Goal: Information Seeking & Learning: Check status

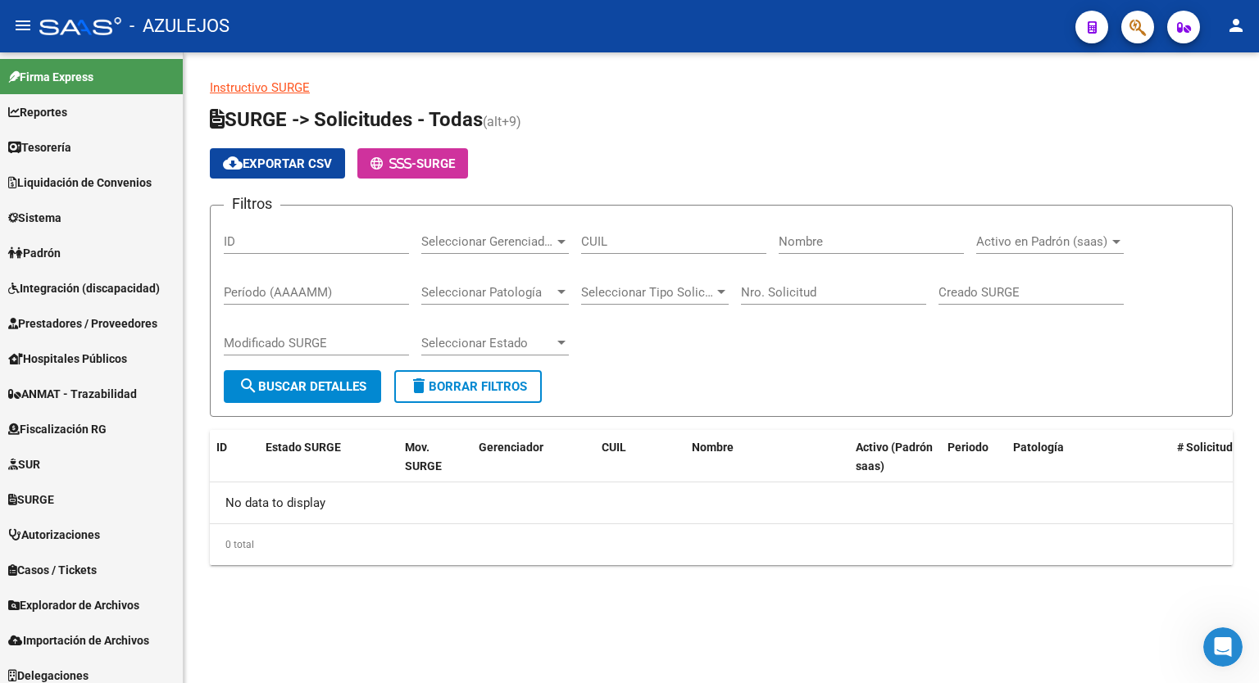
click at [820, 161] on div "cloud_download Exportar CSV - SURGE" at bounding box center [721, 163] width 1023 height 30
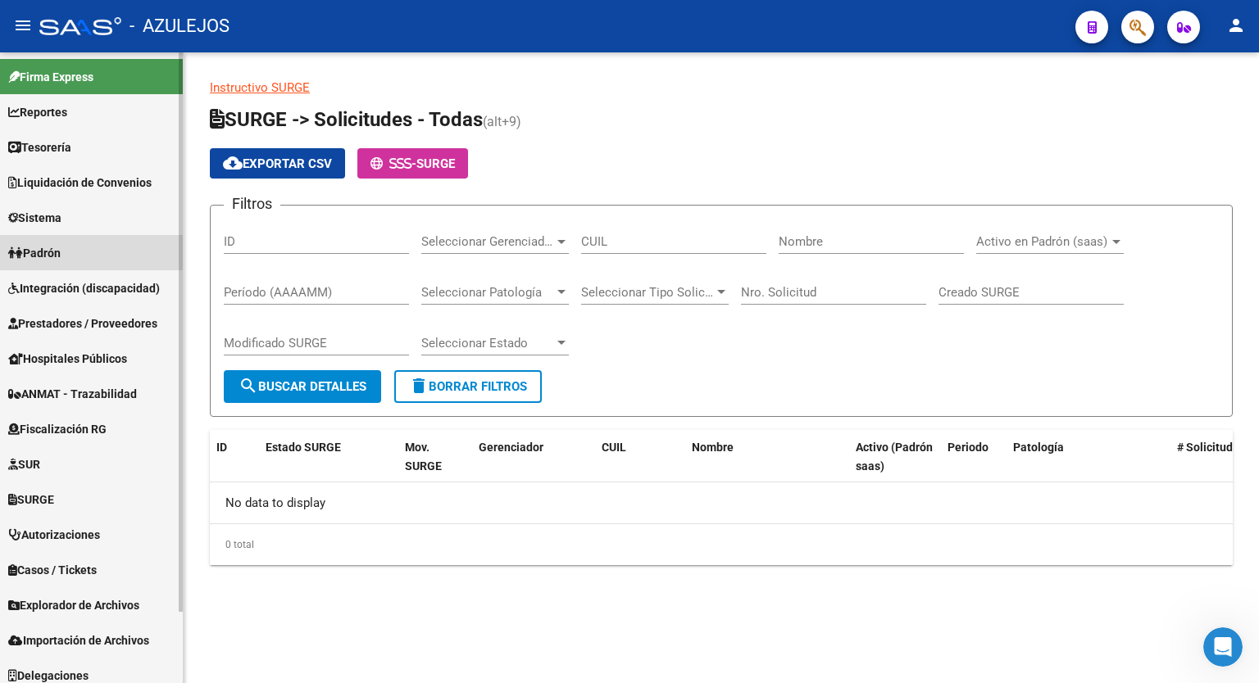
click at [52, 250] on span "Padrón" at bounding box center [34, 253] width 52 height 18
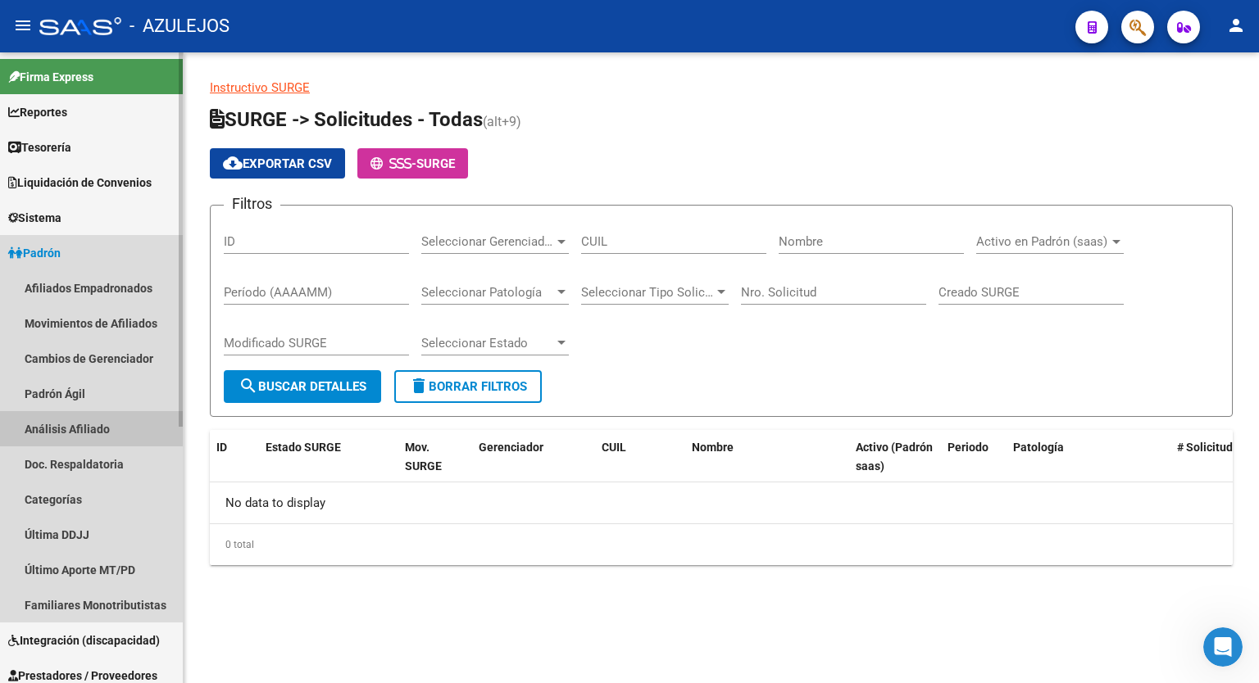
click at [63, 438] on link "Análisis Afiliado" at bounding box center [91, 428] width 183 height 35
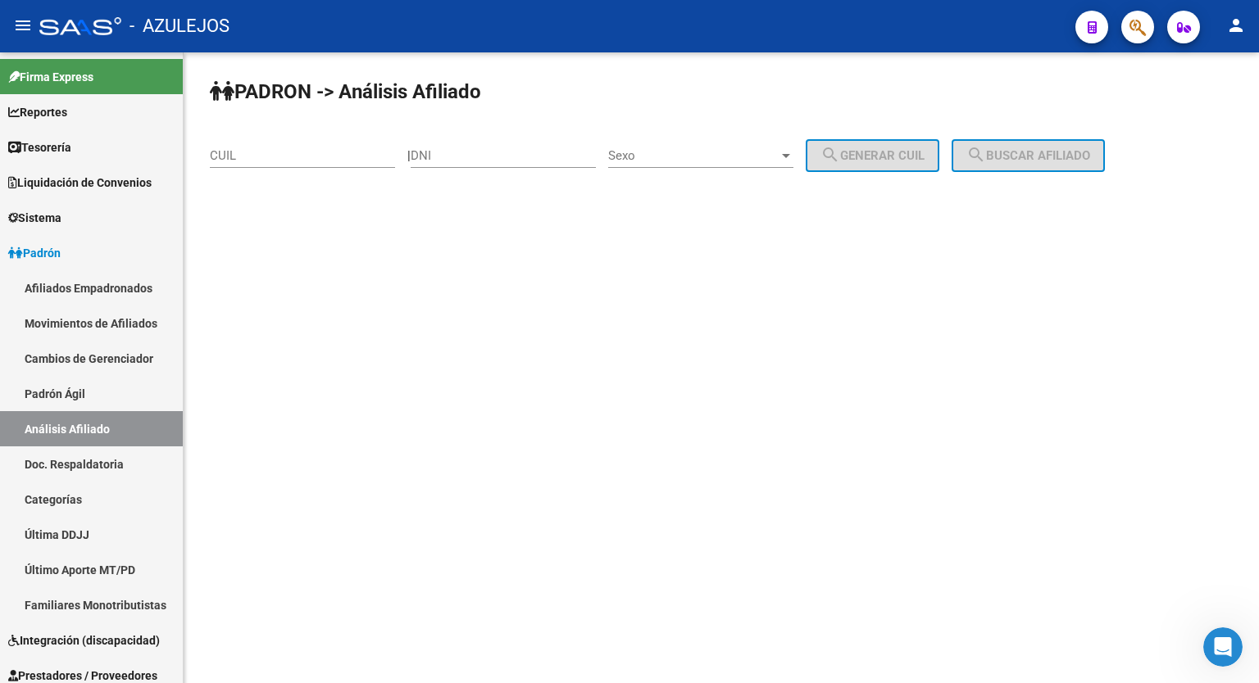
click at [1159, 366] on mat-sidenav-content "PADRON -> Análisis Afiliado CUIL | DNI Sexo Sexo search Generar CUIL search Bus…" at bounding box center [721, 367] width 1075 height 631
click at [87, 286] on link "Afiliados Empadronados" at bounding box center [91, 287] width 183 height 35
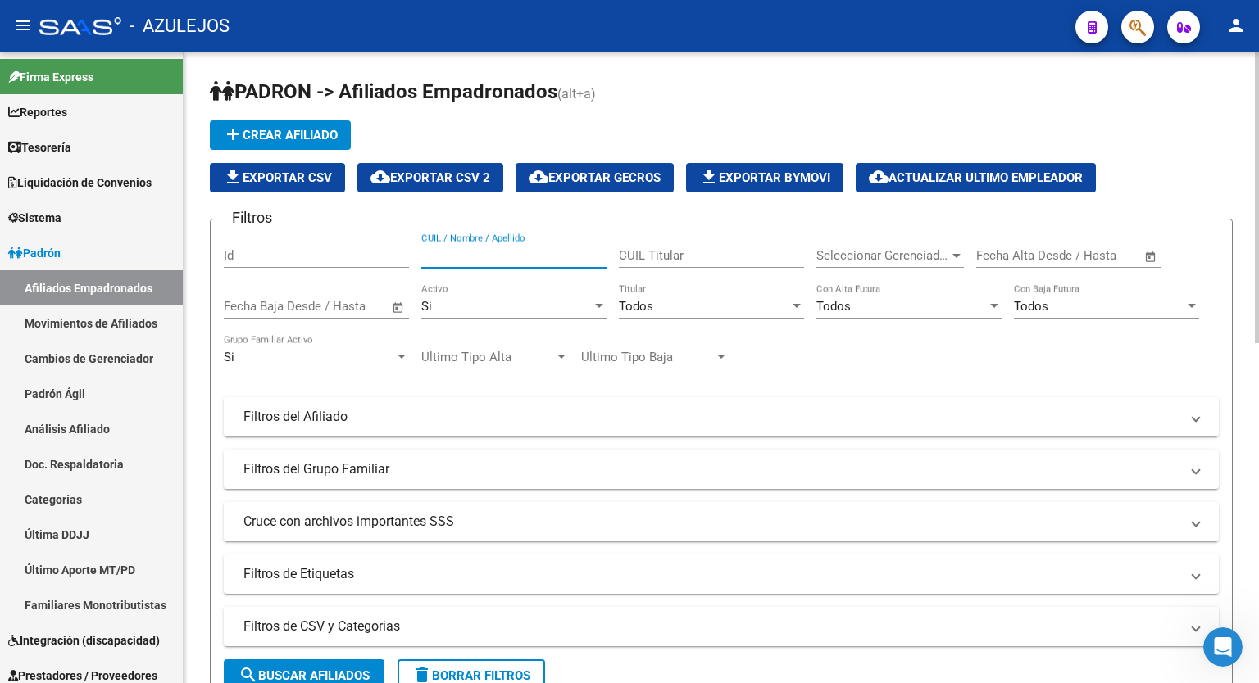
click at [496, 250] on input "CUIL / Nombre / Apellido" at bounding box center [513, 255] width 185 height 15
click at [452, 257] on input "godoycristab" at bounding box center [513, 255] width 185 height 15
click at [344, 670] on span "search Buscar Afiliados" at bounding box center [303, 676] width 131 height 15
click at [1258, 294] on div at bounding box center [1257, 254] width 4 height 404
click at [341, 665] on button "search Buscar Afiliados" at bounding box center [304, 676] width 161 height 33
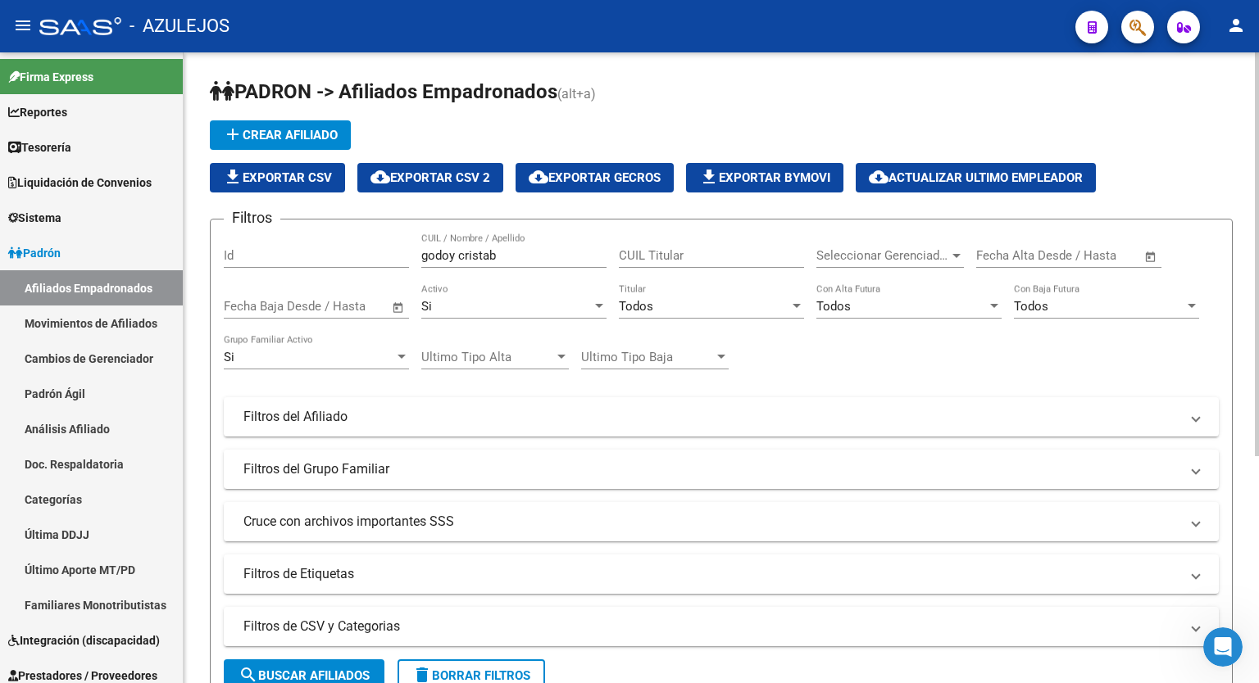
click at [513, 259] on input "godoy cristab" at bounding box center [513, 255] width 185 height 15
type input "godoy"
click at [959, 260] on div at bounding box center [956, 255] width 15 height 13
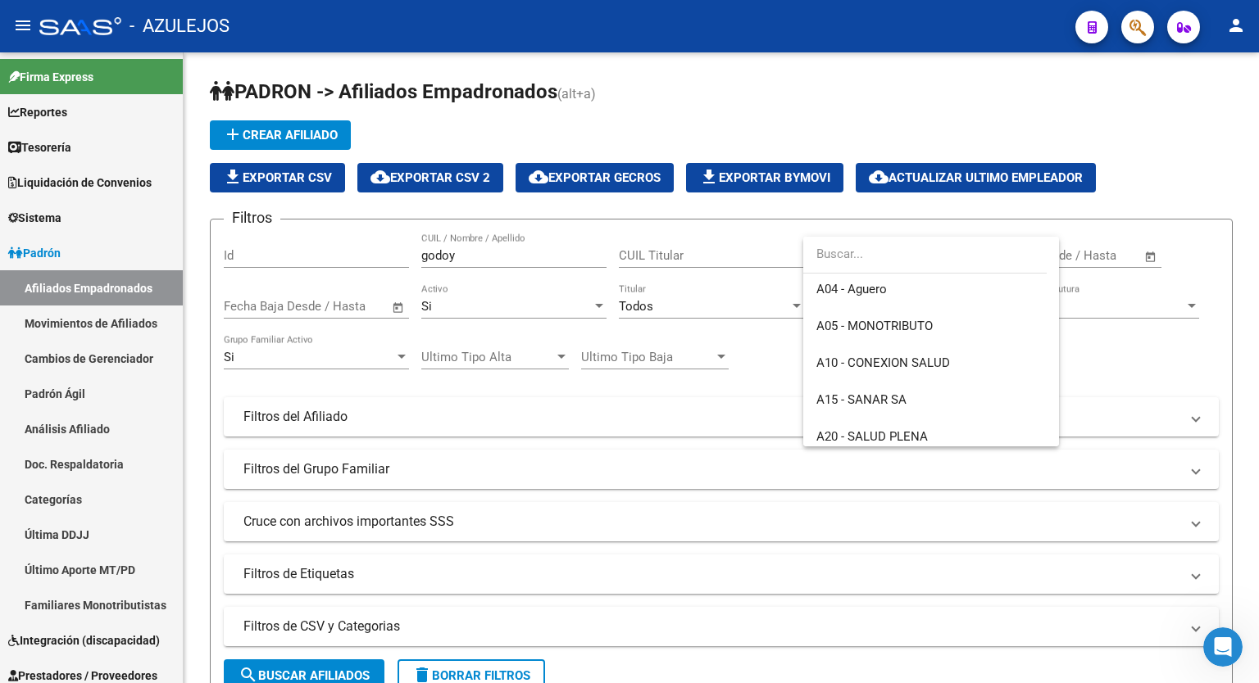
scroll to position [189, 0]
click at [931, 397] on span "A15 - SANAR SA" at bounding box center [930, 397] width 229 height 37
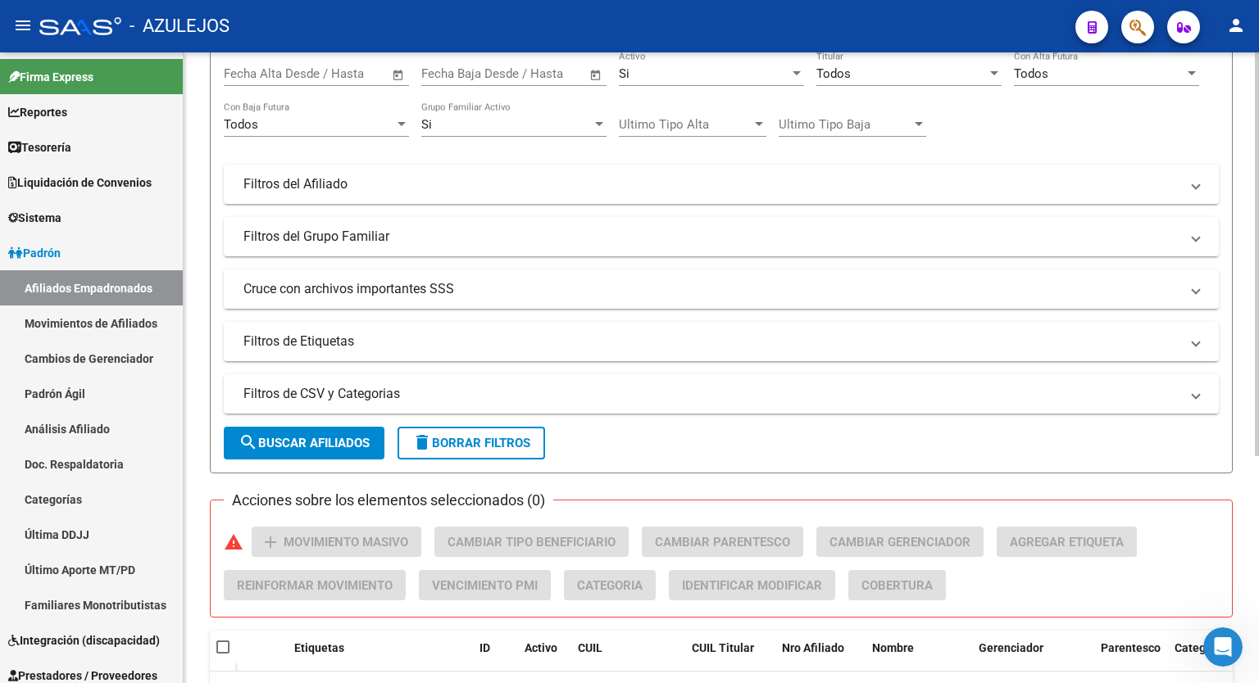
scroll to position [233, 0]
click at [1256, 431] on div at bounding box center [1257, 403] width 4 height 404
click at [350, 447] on span "search Buscar Afiliados" at bounding box center [303, 443] width 131 height 15
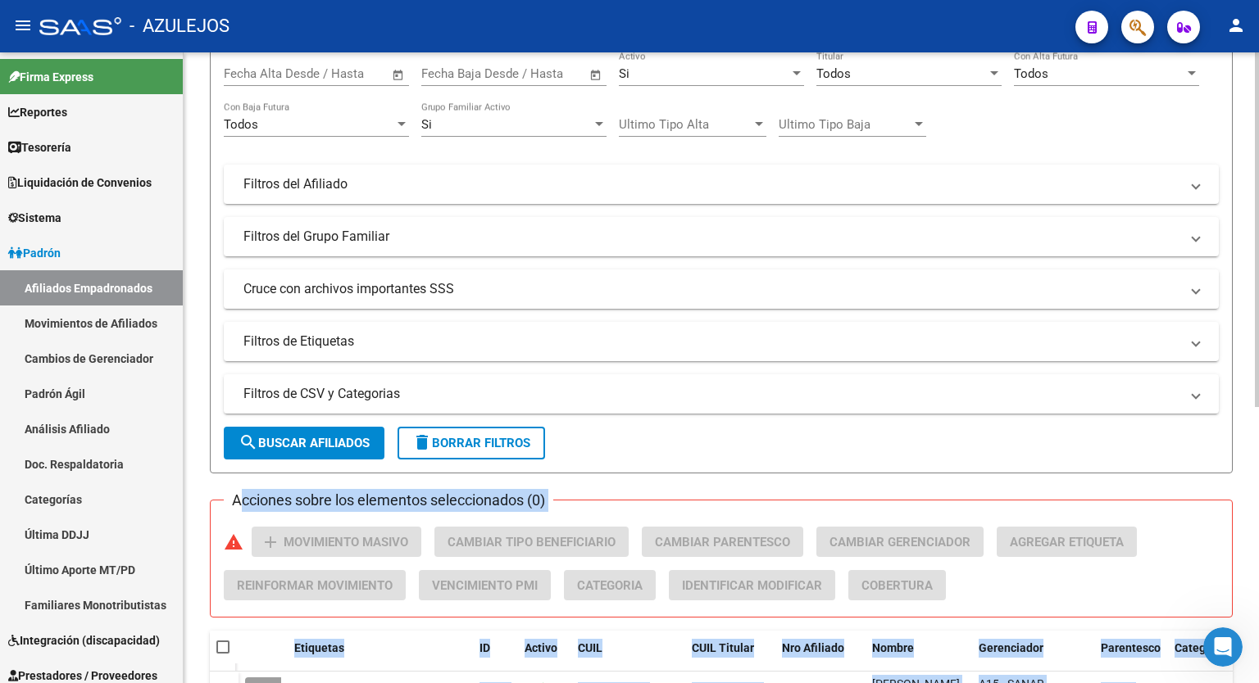
drag, startPoint x: 1252, startPoint y: 358, endPoint x: 1258, endPoint y: 529, distance: 171.4
click at [1258, 529] on div "PADRON -> Afiliados Empadronados (alt+a) add Crear Afiliado file_download Expor…" at bounding box center [723, 375] width 1079 height 1110
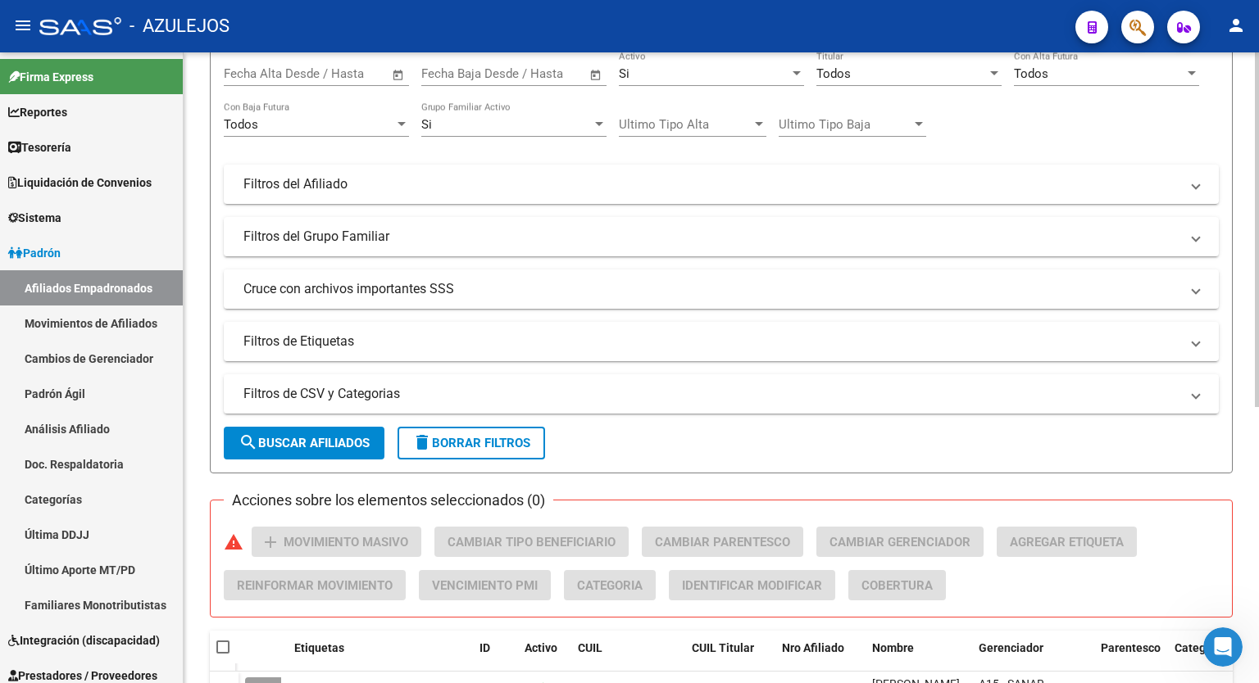
click at [1237, 437] on div "PADRON -> Afiliados Empadronados (alt+a) add Crear Afiliado file_download Expor…" at bounding box center [721, 375] width 1075 height 1110
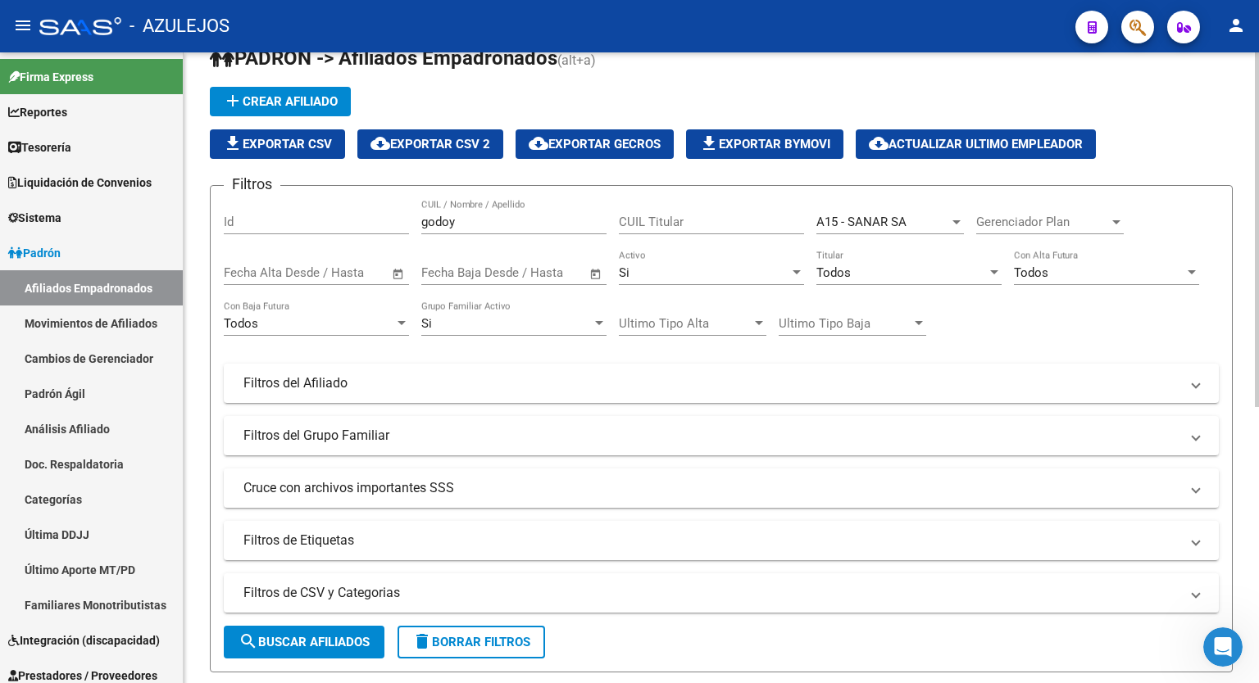
scroll to position [0, 0]
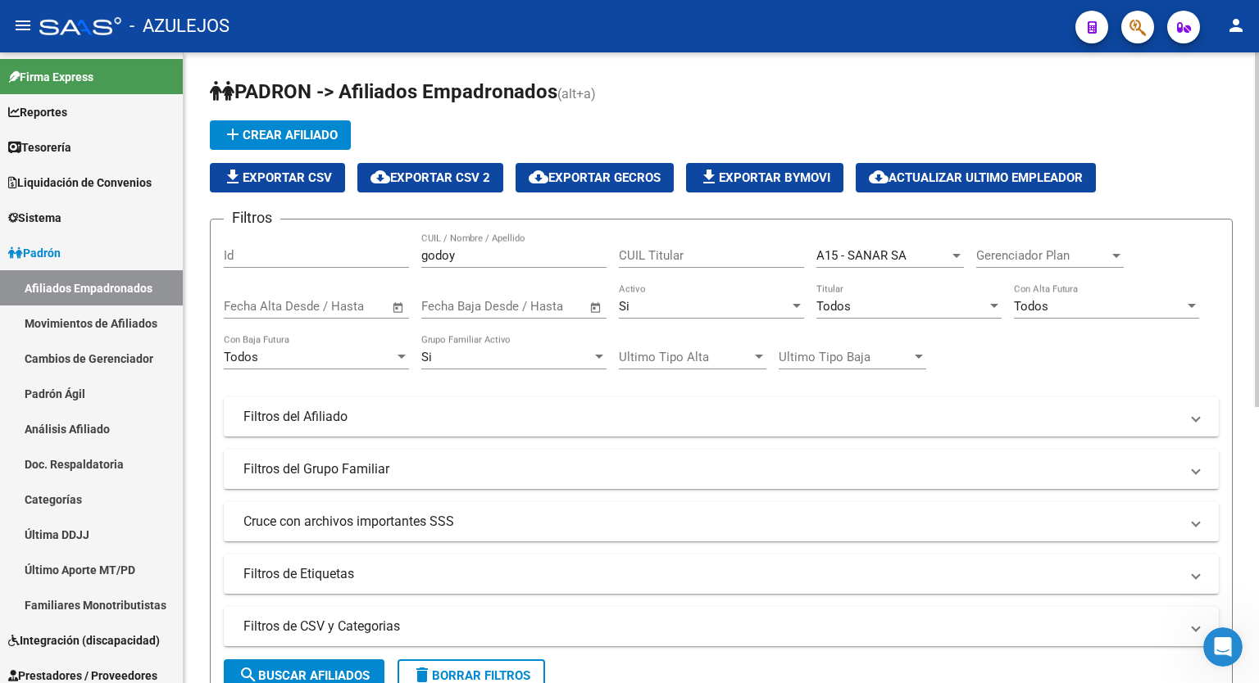
click at [1258, 266] on div at bounding box center [1257, 229] width 4 height 355
click at [953, 254] on div at bounding box center [956, 256] width 8 height 4
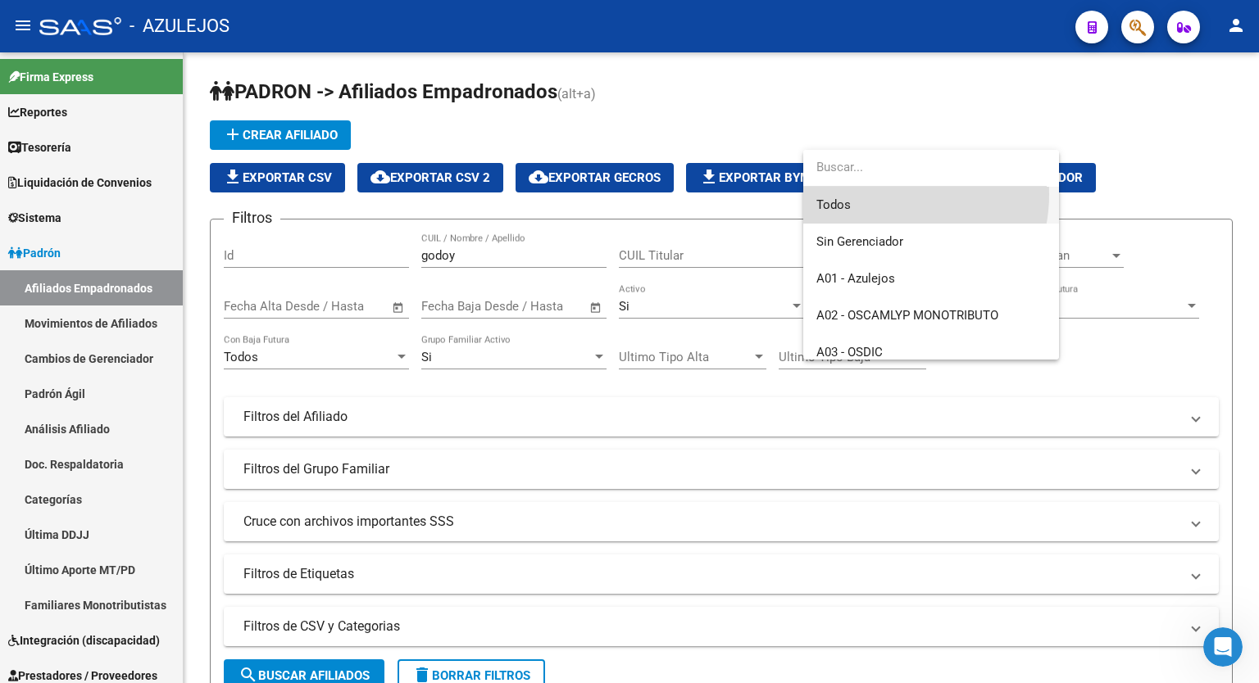
click at [880, 194] on span "Todos" at bounding box center [930, 205] width 229 height 37
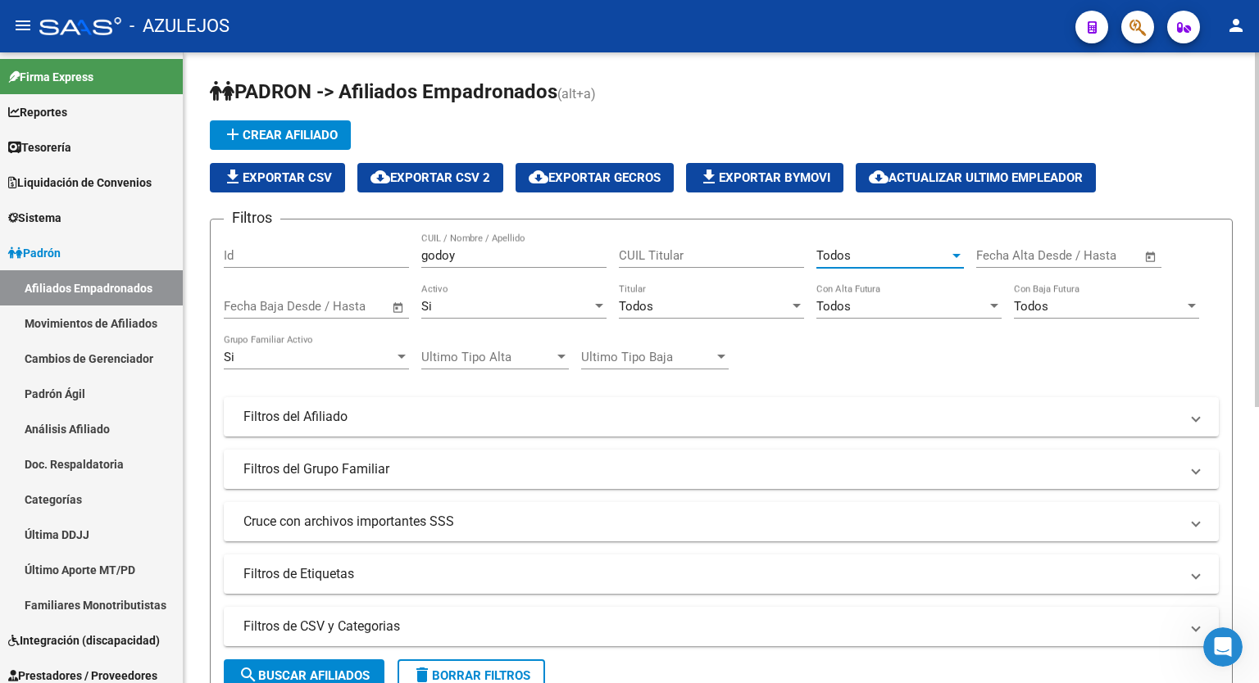
click at [1258, 215] on div at bounding box center [1257, 229] width 4 height 355
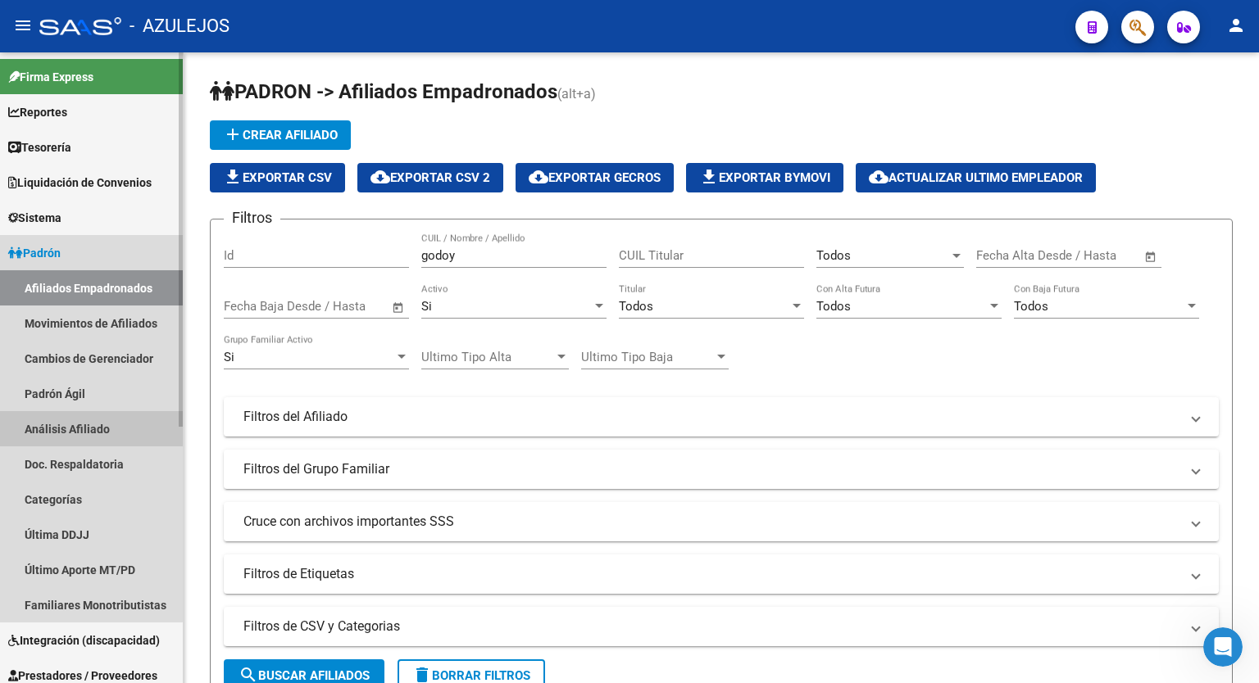
click at [88, 424] on link "Análisis Afiliado" at bounding box center [91, 428] width 183 height 35
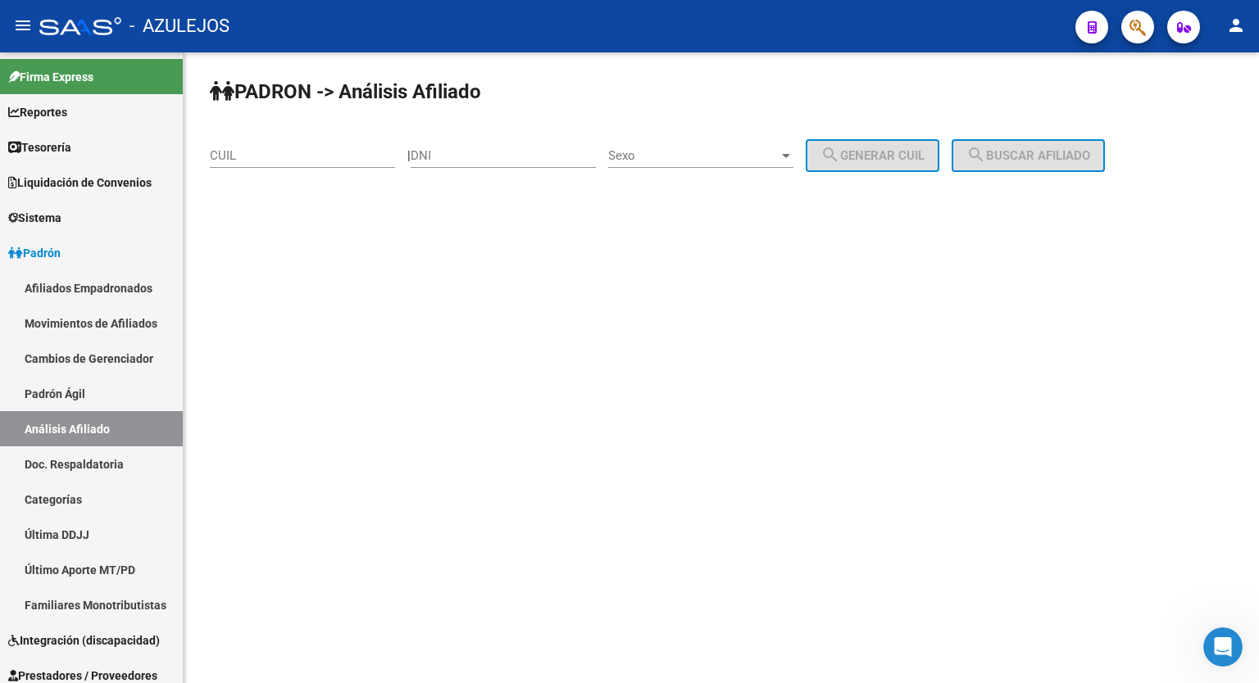
click at [354, 166] on div "CUIL" at bounding box center [302, 150] width 185 height 35
type input "27-36078228-5"
click at [1085, 168] on button "search Buscar afiliado" at bounding box center [1027, 155] width 153 height 33
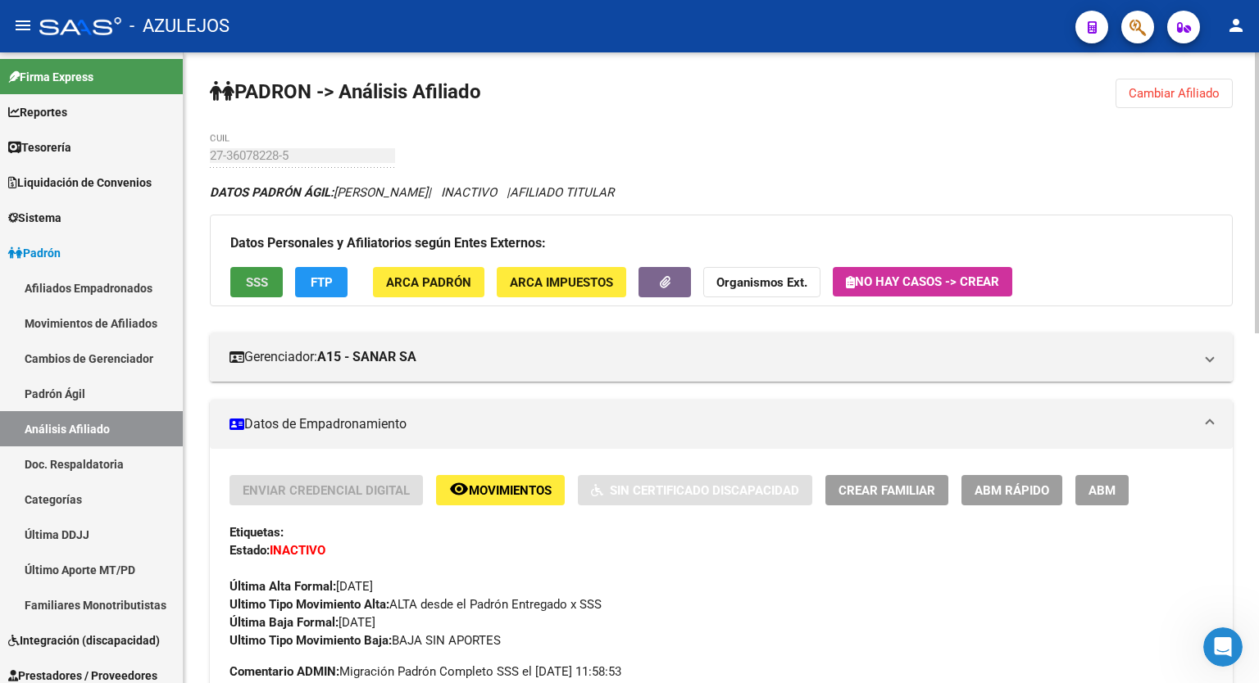
click at [249, 284] on span "SSS" at bounding box center [257, 282] width 22 height 15
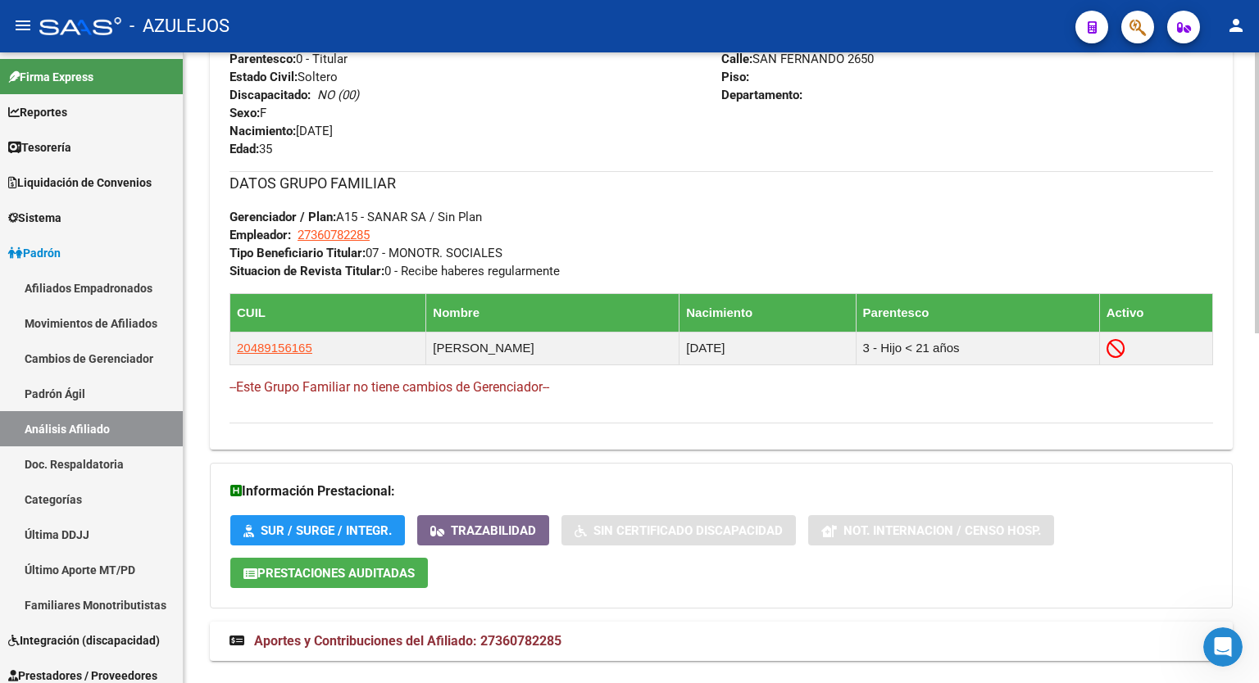
scroll to position [766, 0]
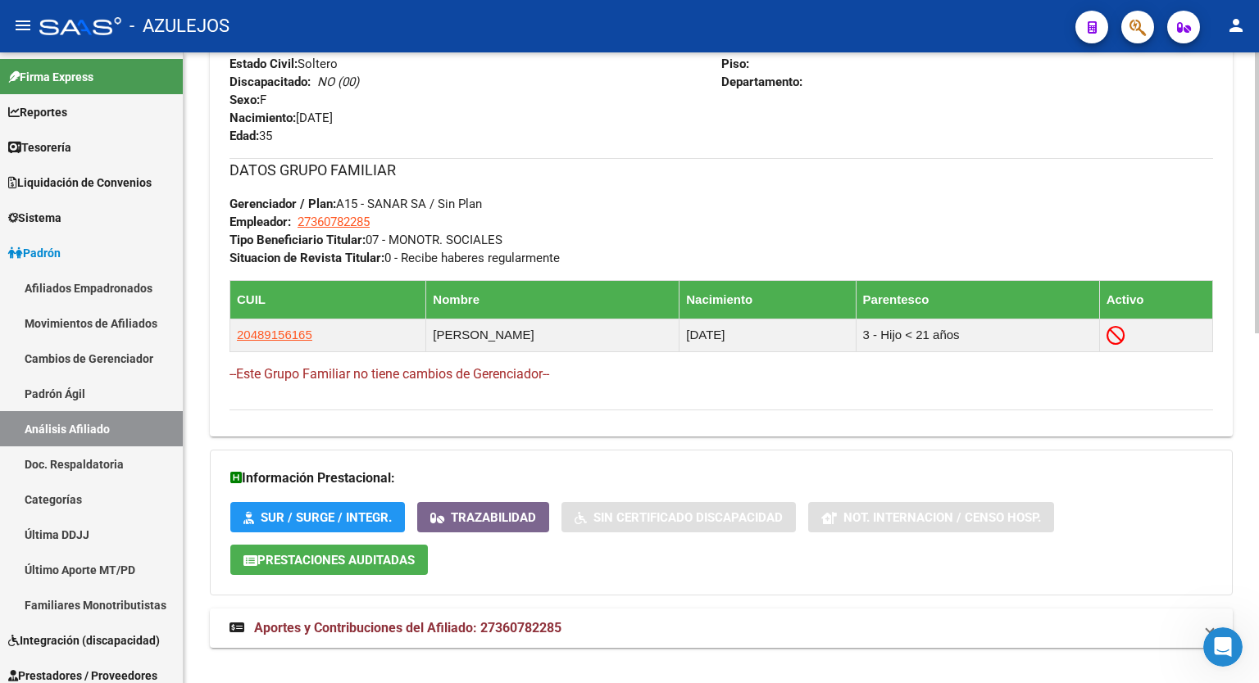
click at [497, 639] on mat-expansion-panel-header "Aportes y Contribuciones del Afiliado: 27360782285" at bounding box center [721, 628] width 1023 height 39
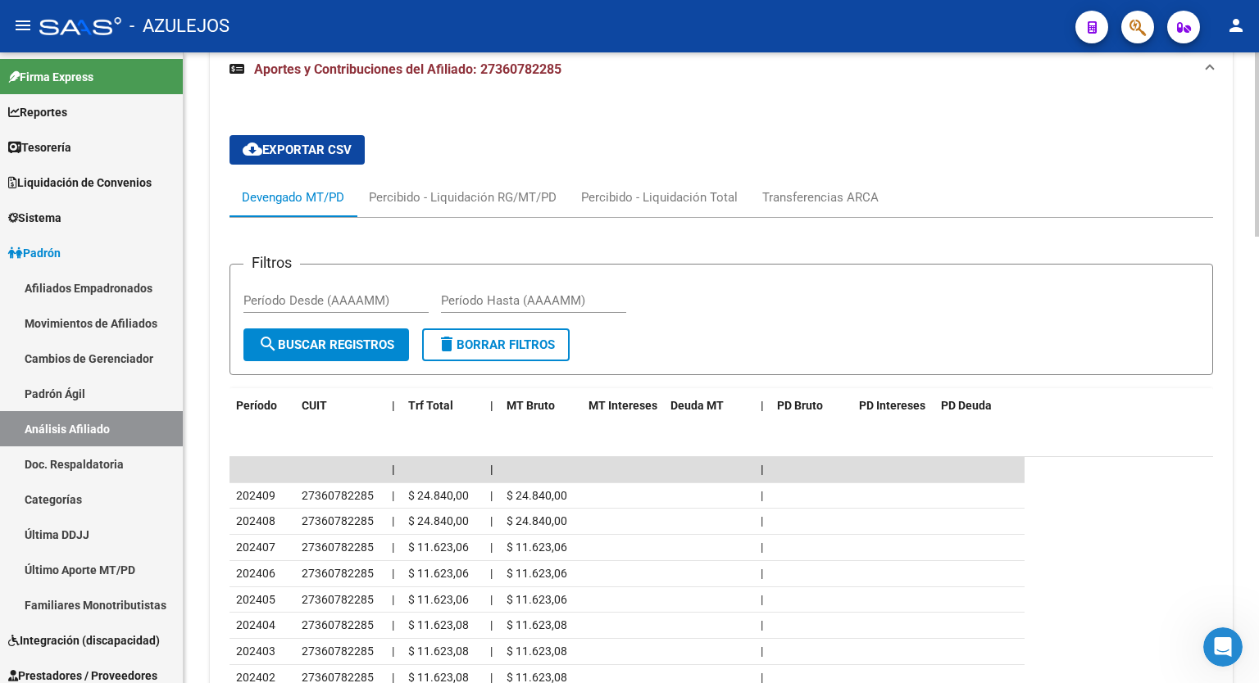
scroll to position [0, 0]
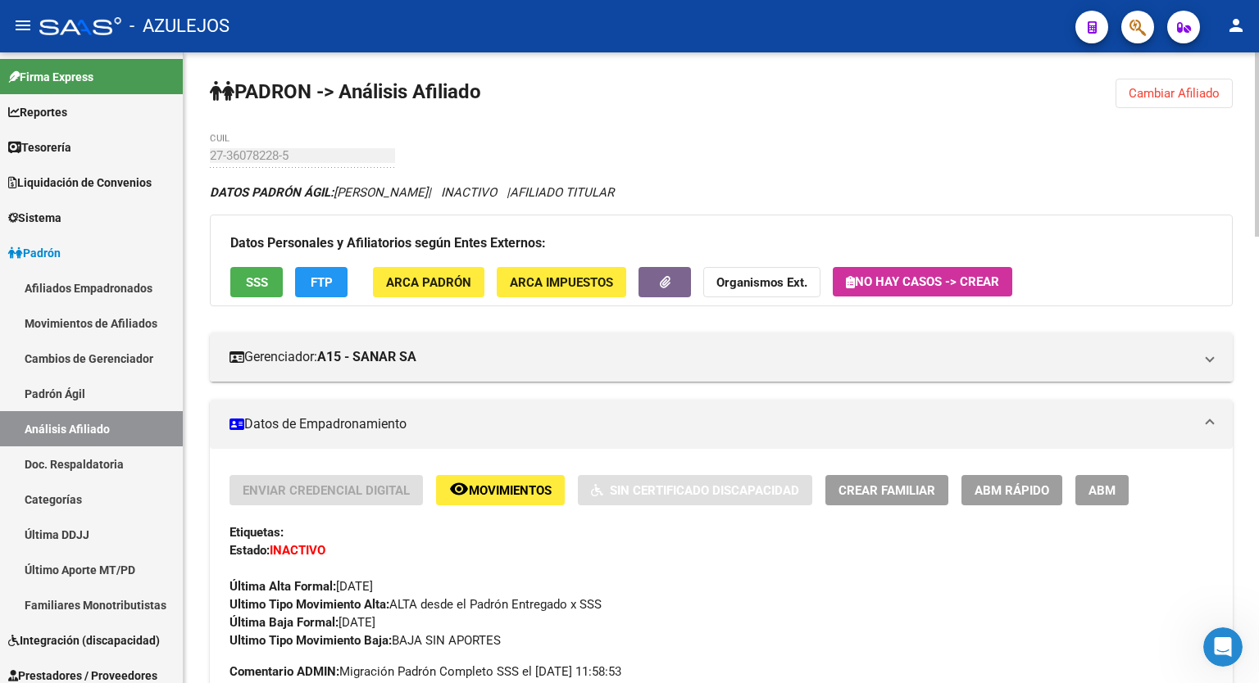
click at [1258, 111] on div at bounding box center [1257, 144] width 4 height 184
click at [1009, 498] on button "ABM Rápido" at bounding box center [1011, 490] width 101 height 30
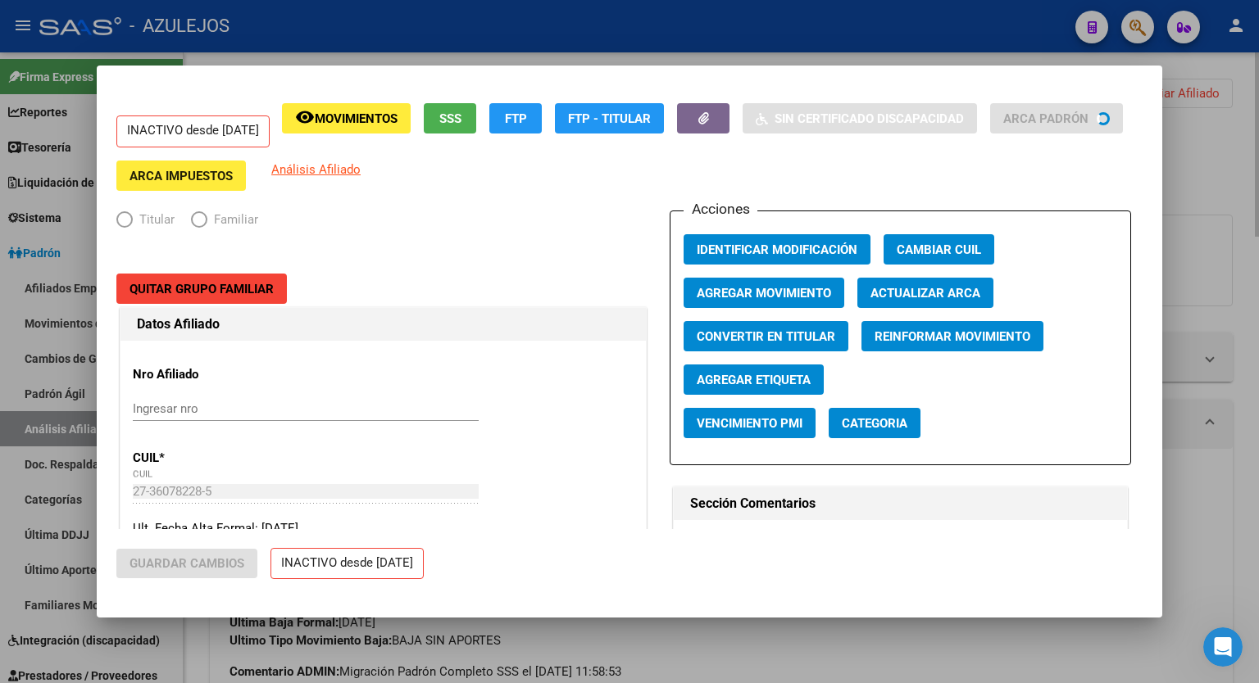
radio input "true"
type input "27-36078228-5"
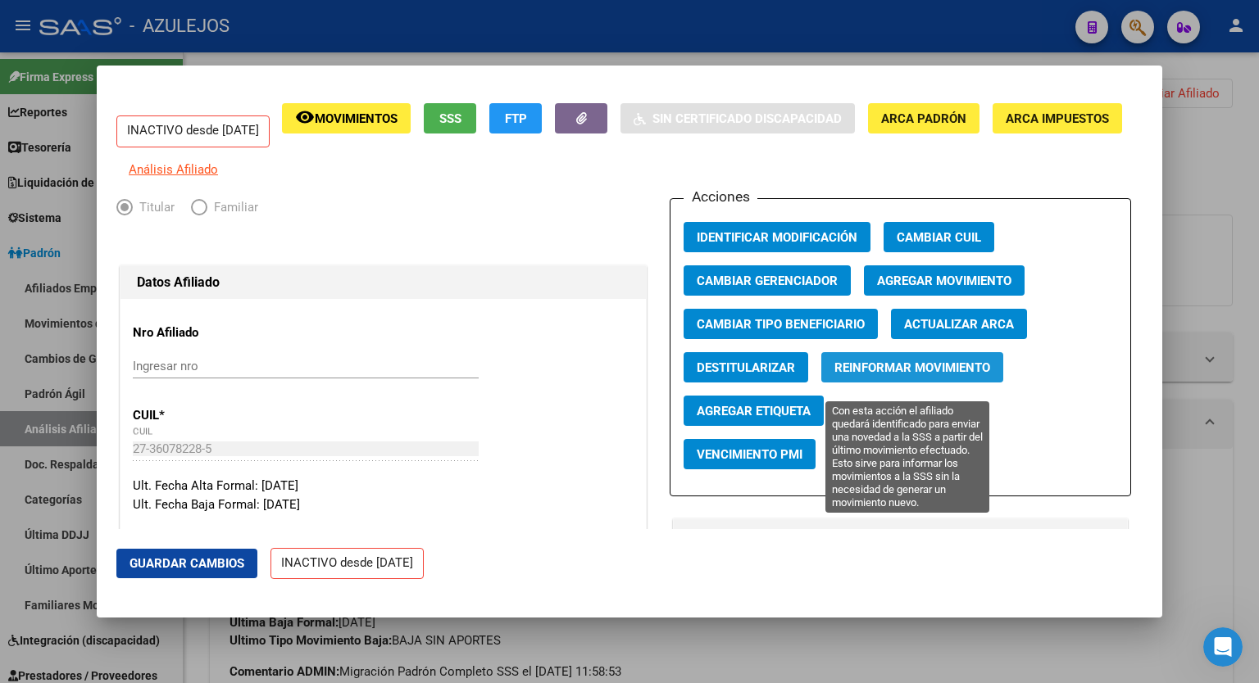
click at [870, 375] on span "Reinformar Movimiento" at bounding box center [912, 368] width 156 height 15
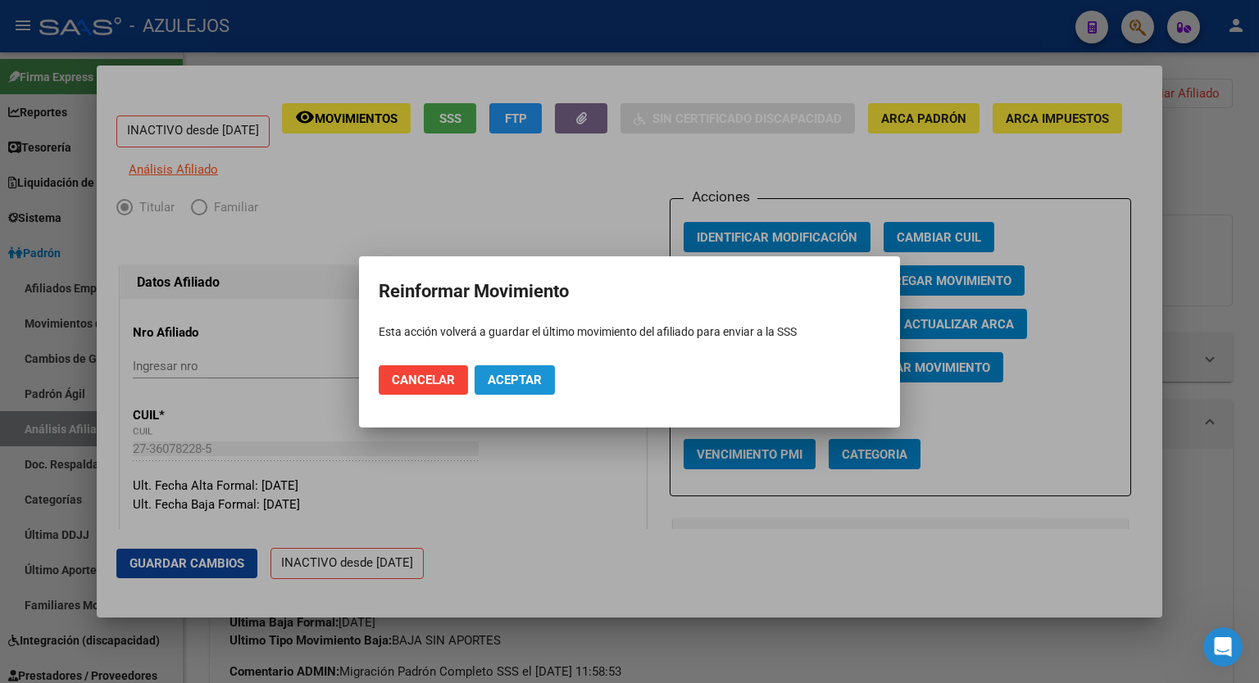
click at [515, 386] on span "Aceptar" at bounding box center [515, 380] width 54 height 15
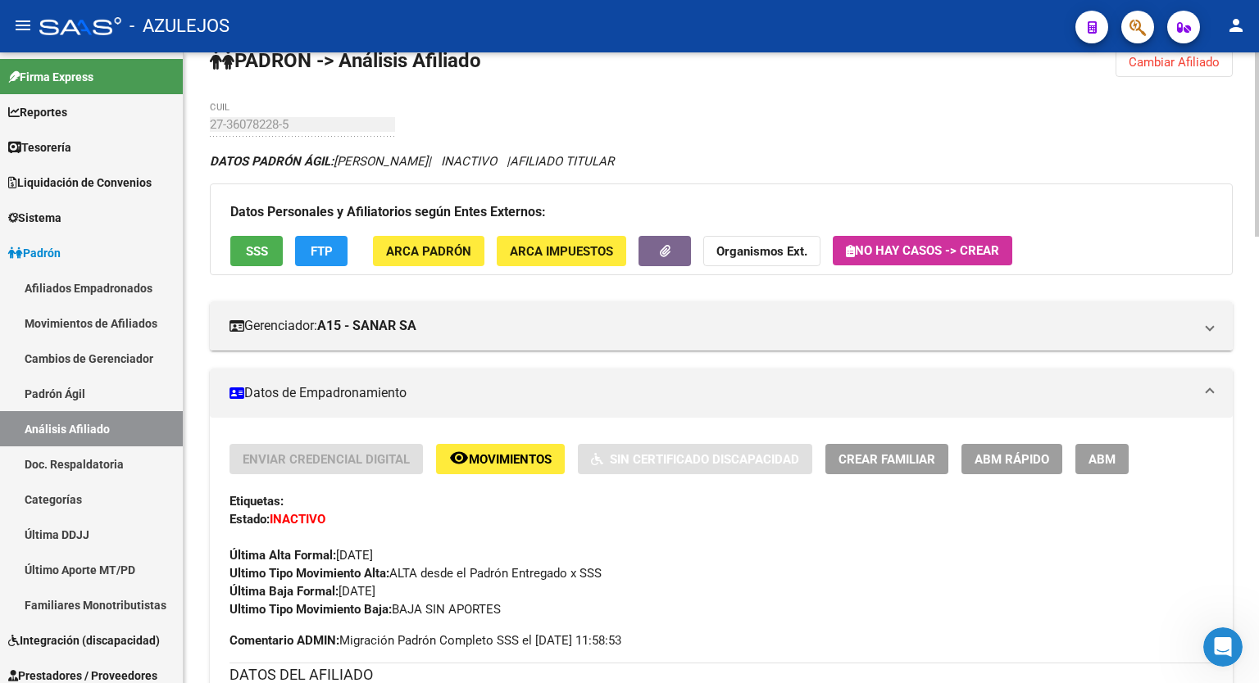
scroll to position [2, 0]
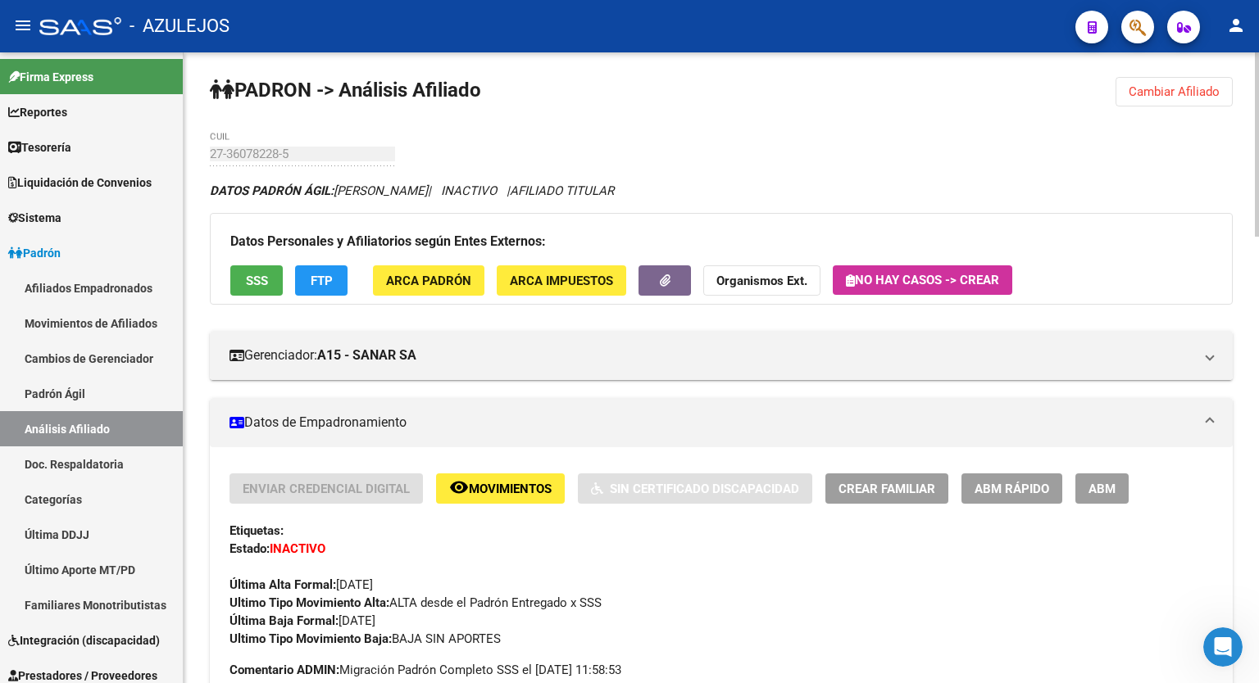
click at [1258, 195] on div at bounding box center [1257, 145] width 4 height 184
click at [328, 280] on span "FTP" at bounding box center [322, 281] width 22 height 15
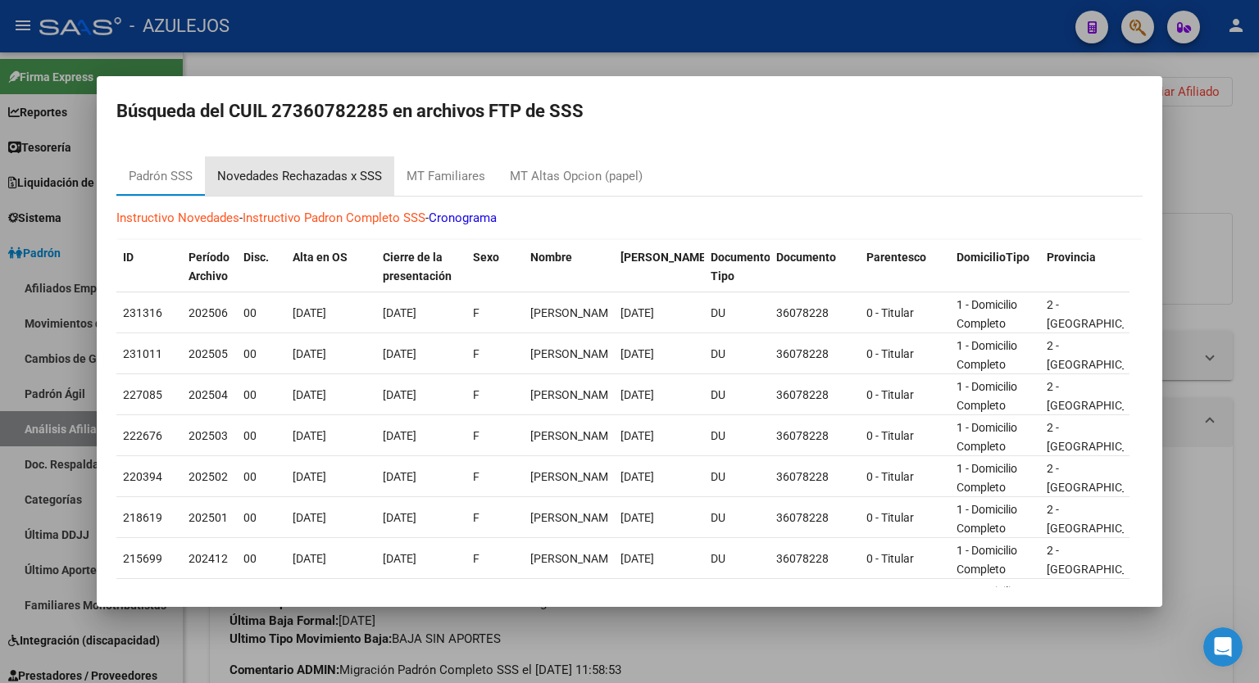
click at [302, 182] on div "Novedades Rechazadas x SSS" at bounding box center [299, 176] width 165 height 19
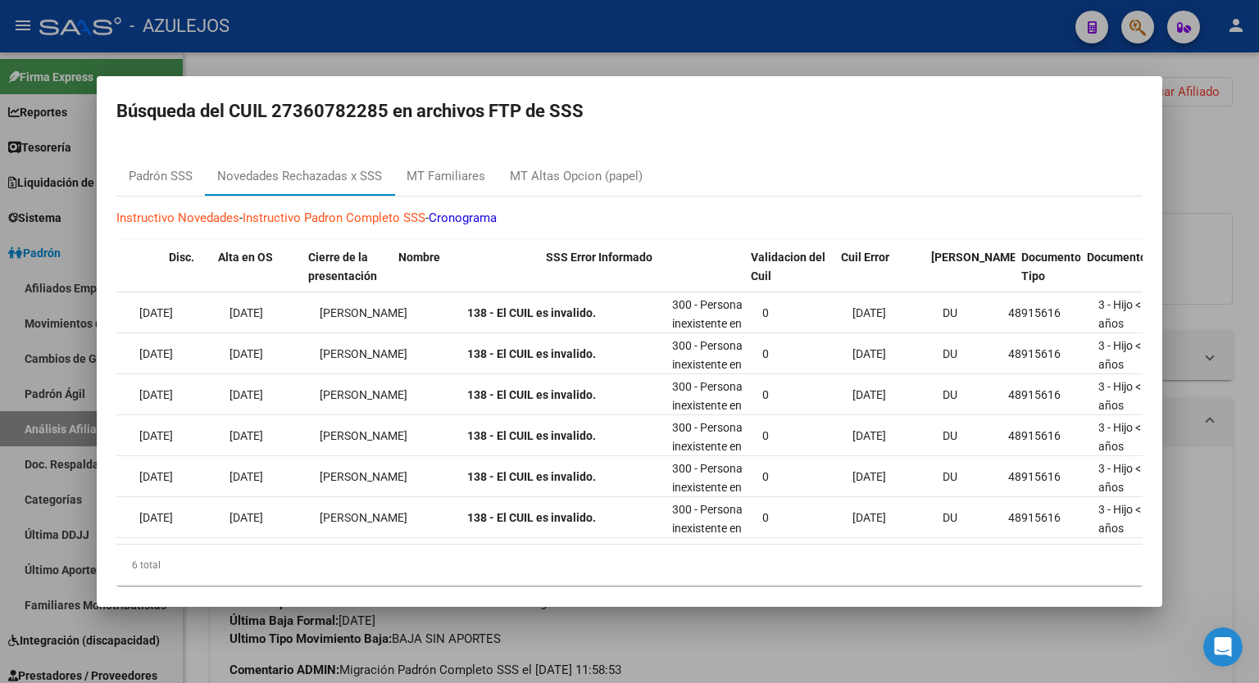
scroll to position [0, 0]
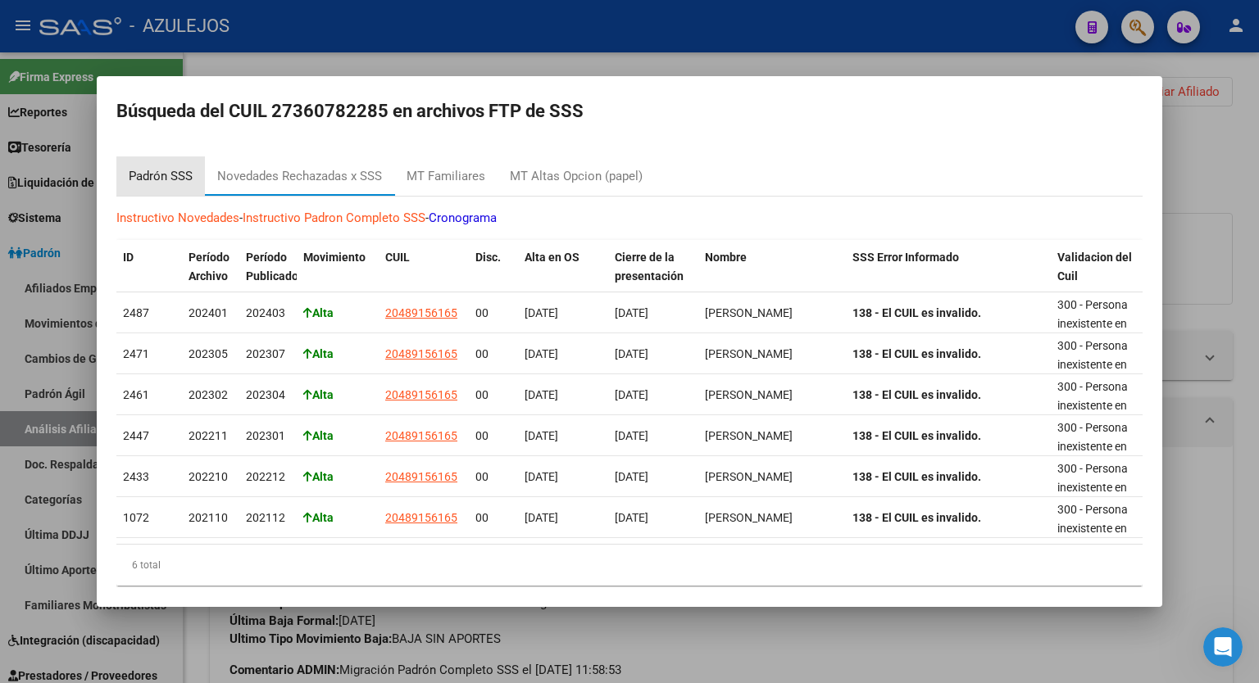
click at [172, 172] on div "Padrón SSS" at bounding box center [161, 176] width 64 height 19
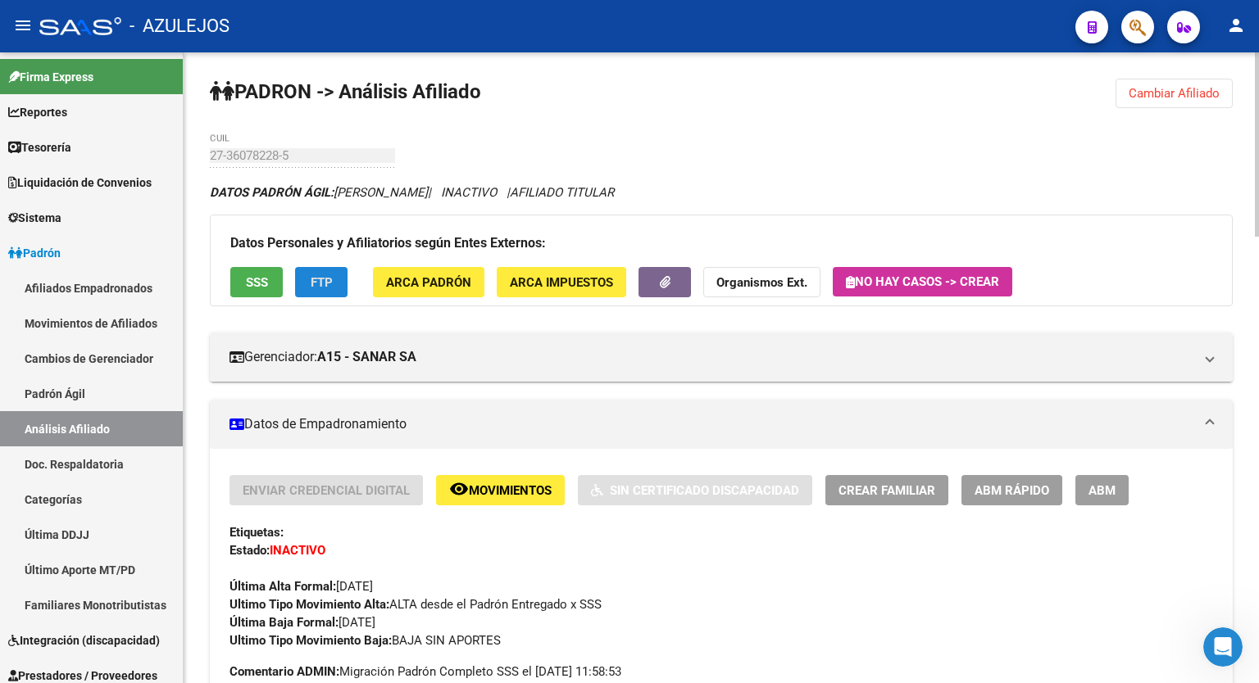
click at [1257, 125] on div at bounding box center [1257, 144] width 4 height 184
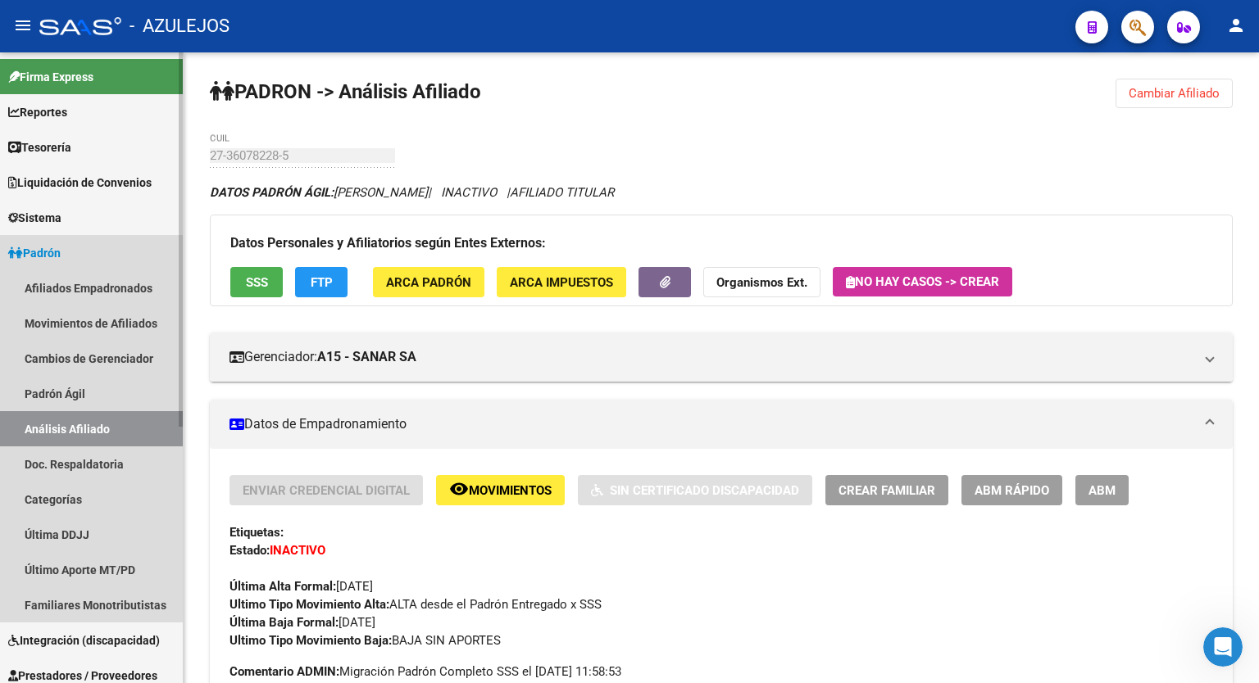
click at [51, 255] on span "Padrón" at bounding box center [34, 253] width 52 height 18
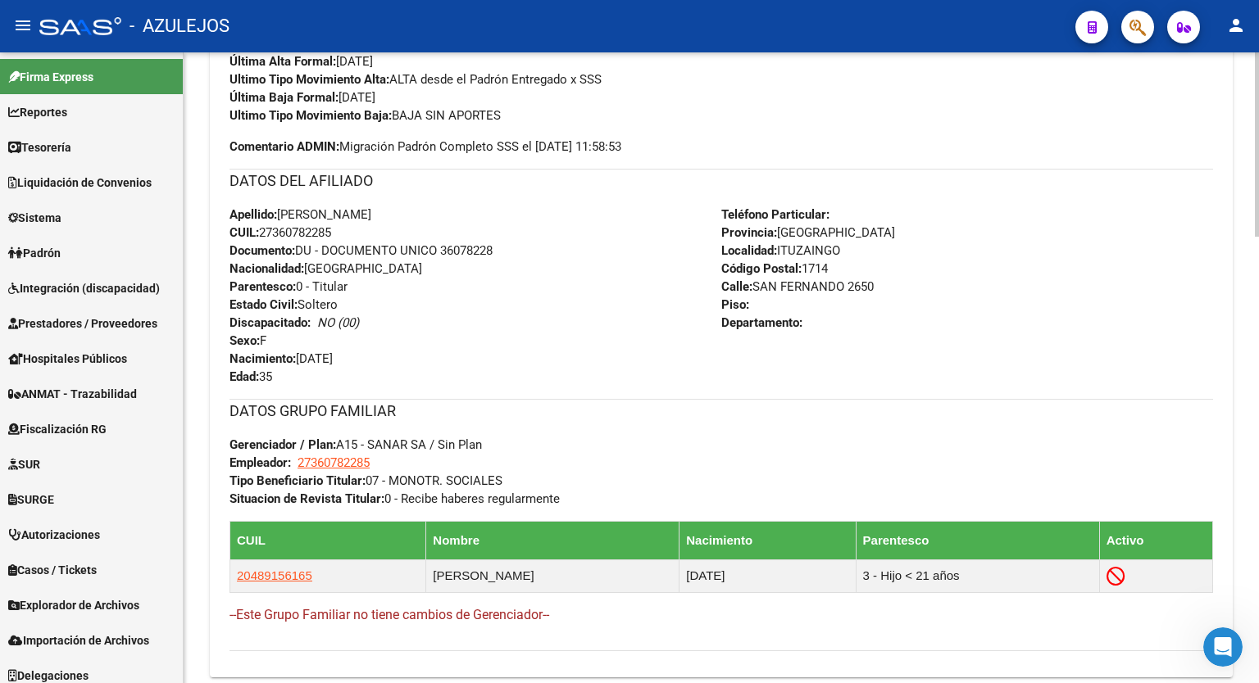
scroll to position [559, 0]
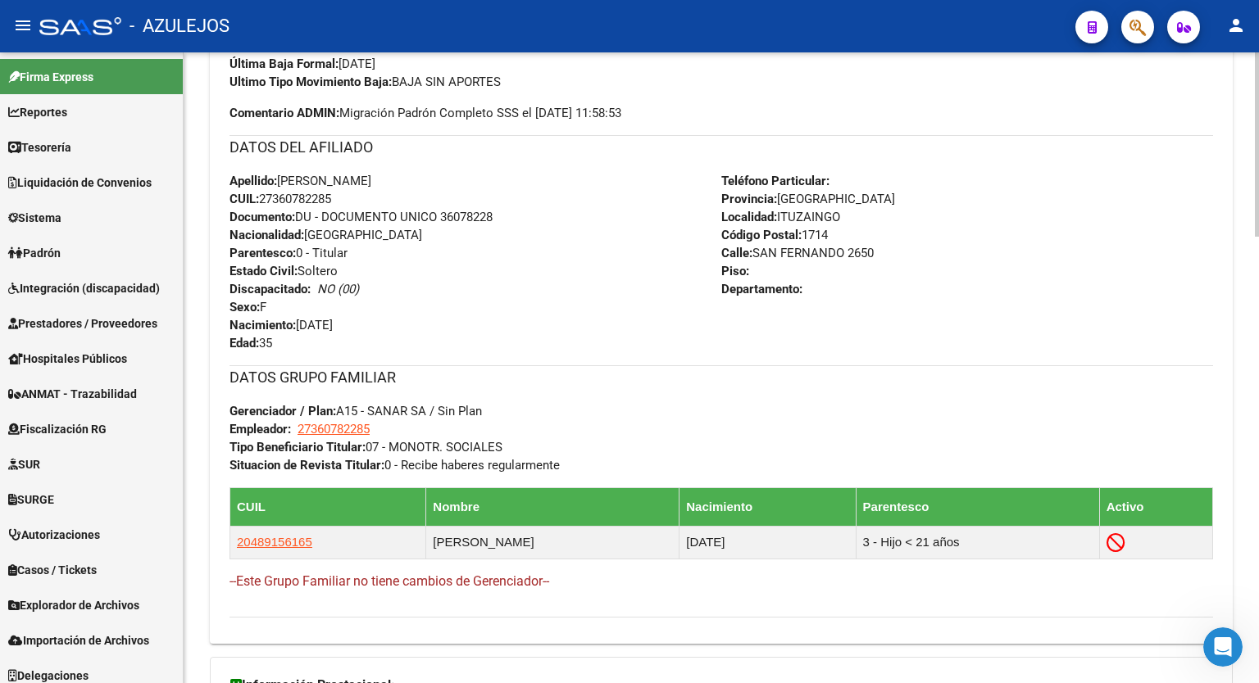
click at [1258, 340] on div at bounding box center [1257, 308] width 4 height 184
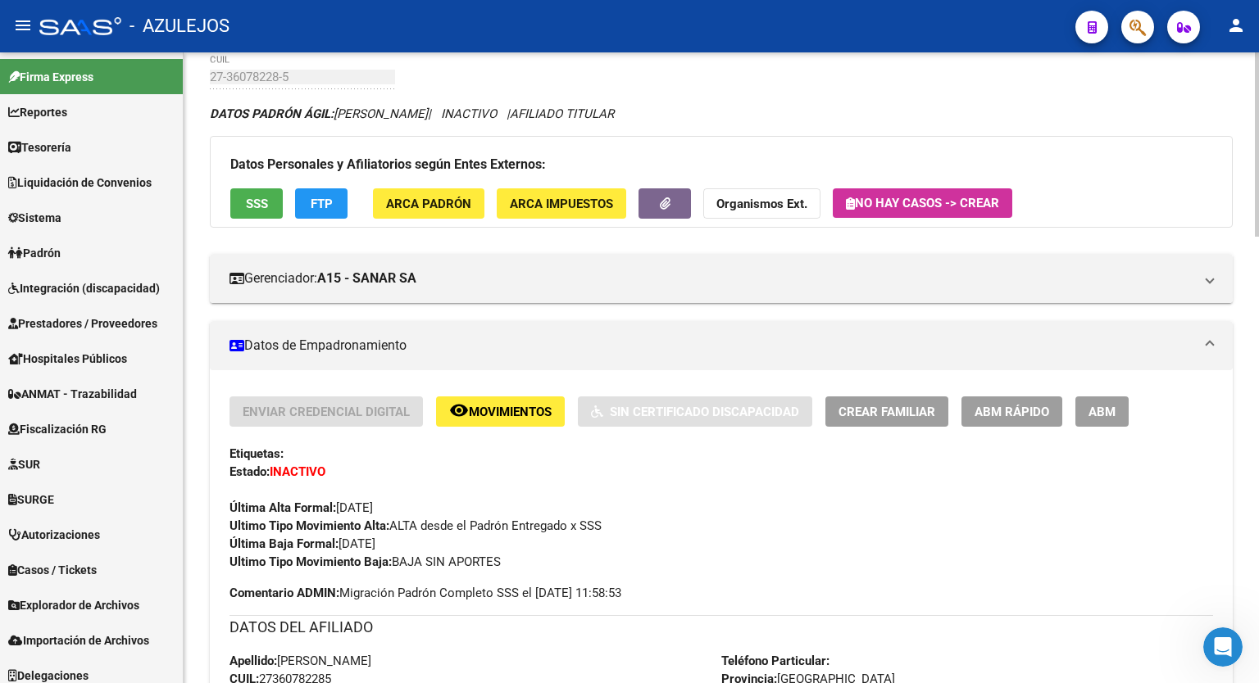
scroll to position [0, 0]
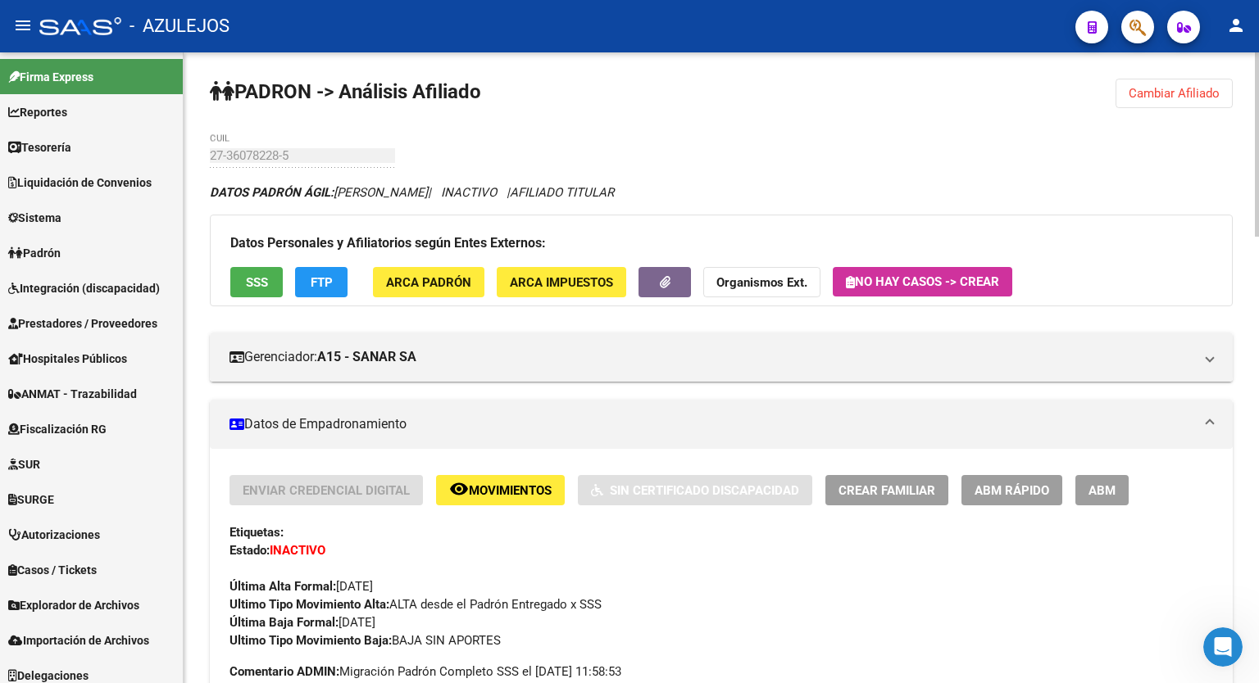
click at [1258, 106] on div at bounding box center [1257, 144] width 4 height 184
click at [59, 253] on span "Padrón" at bounding box center [34, 253] width 52 height 18
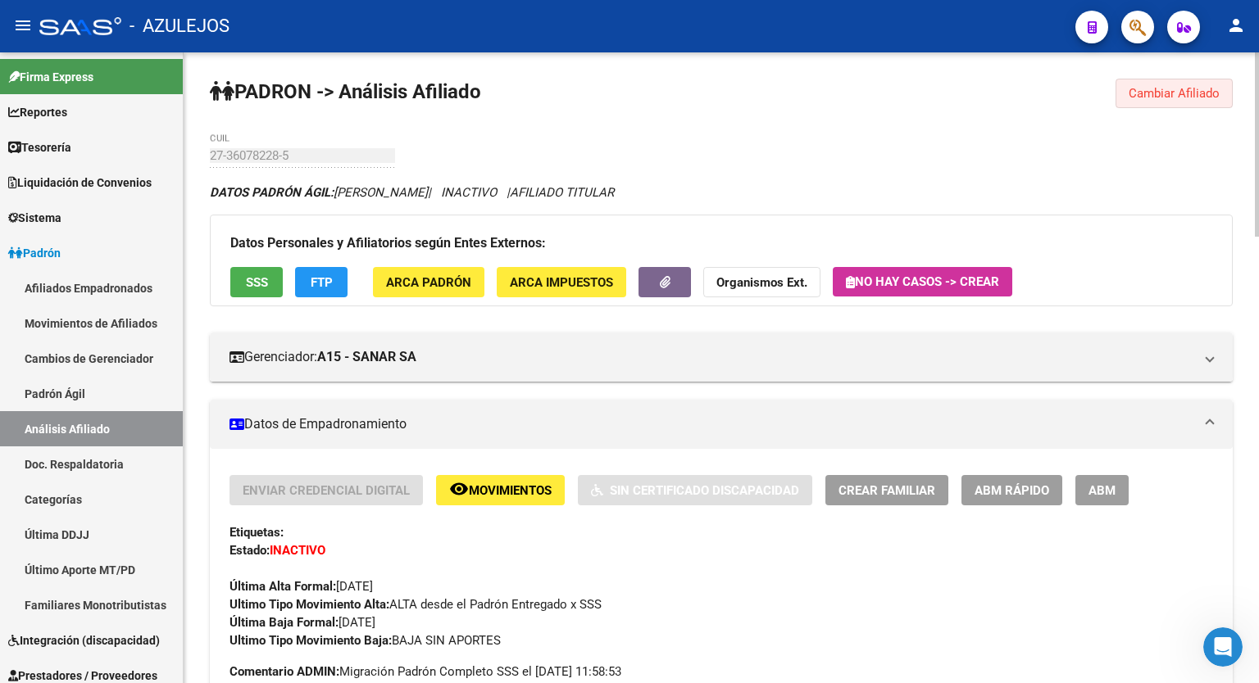
click at [1174, 86] on span "Cambiar Afiliado" at bounding box center [1173, 93] width 91 height 15
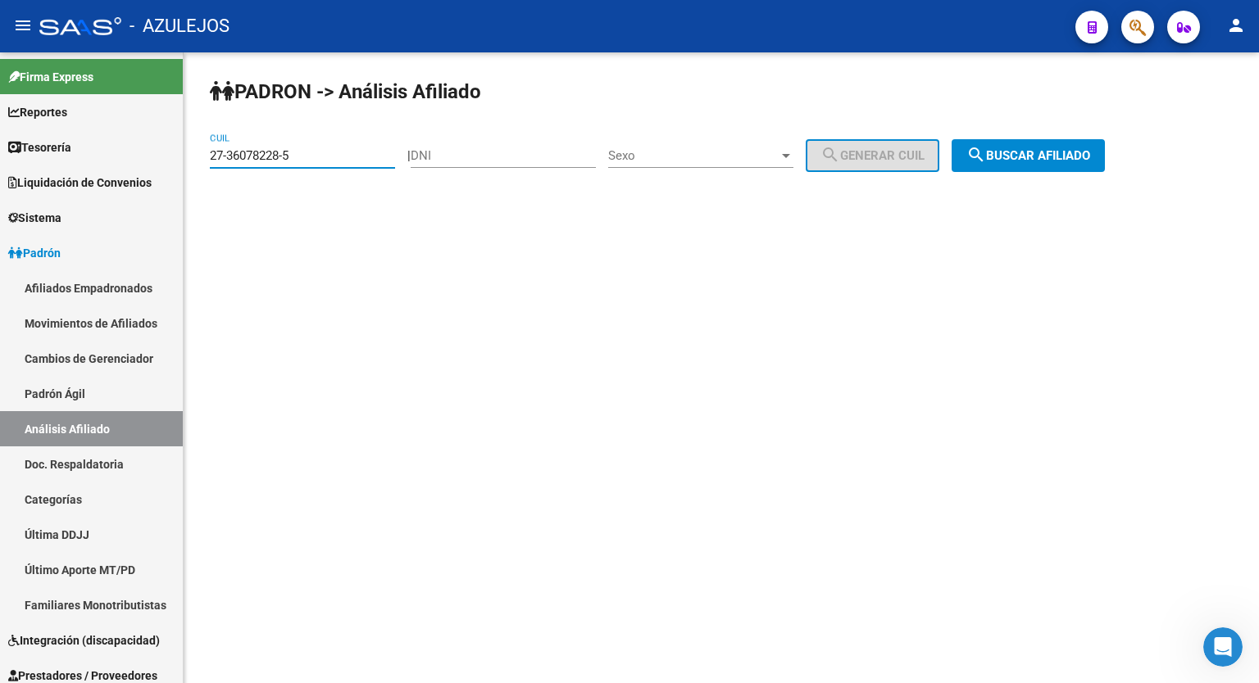
click at [311, 157] on input "27-36078228-5" at bounding box center [302, 155] width 185 height 15
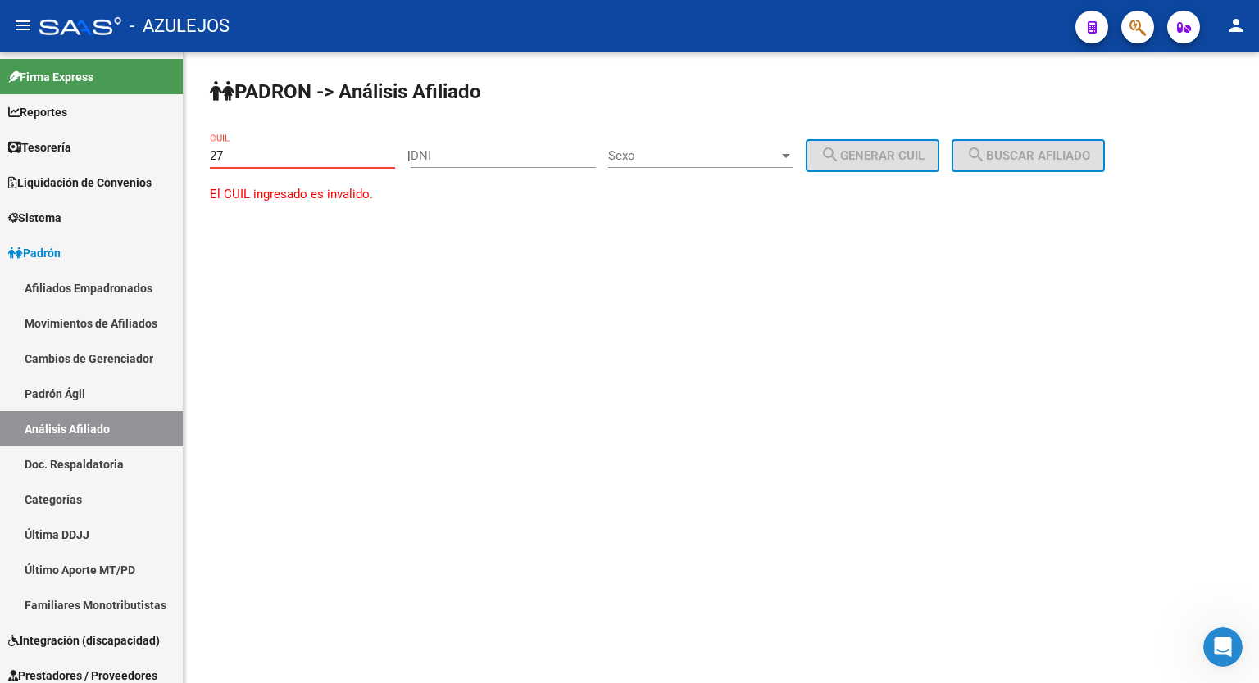
type input "2"
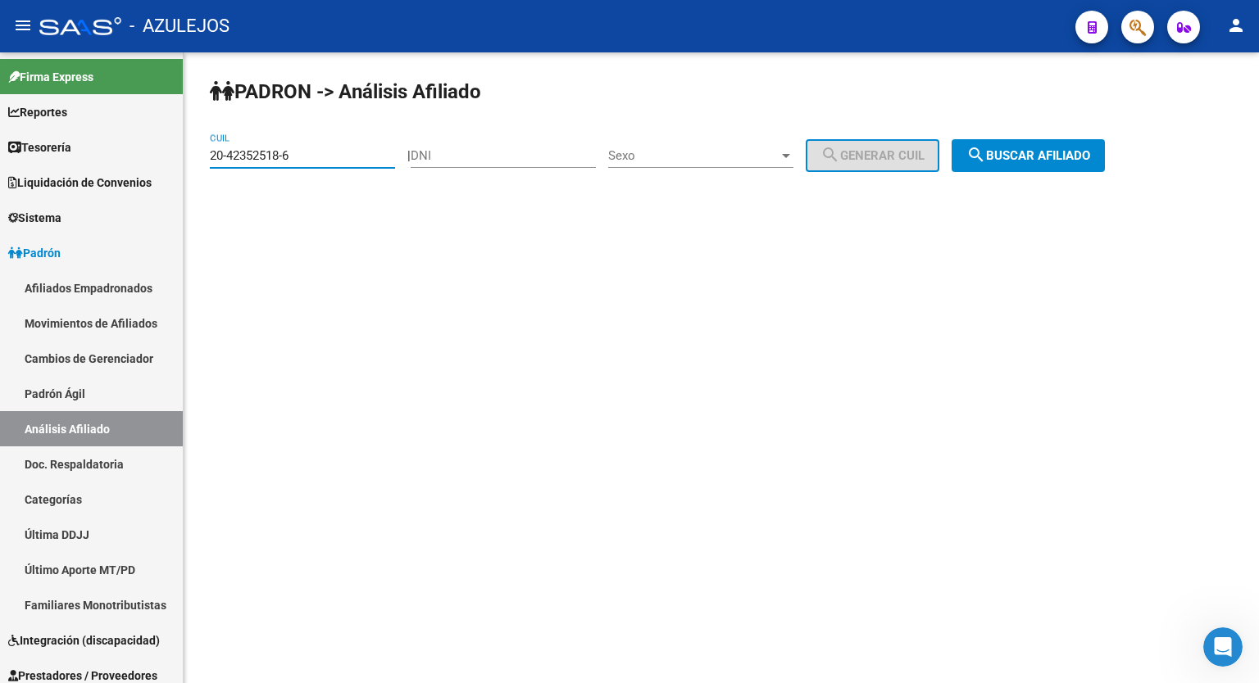
type input "20-42352518-6"
click at [1090, 158] on span "search Buscar afiliado" at bounding box center [1028, 155] width 124 height 15
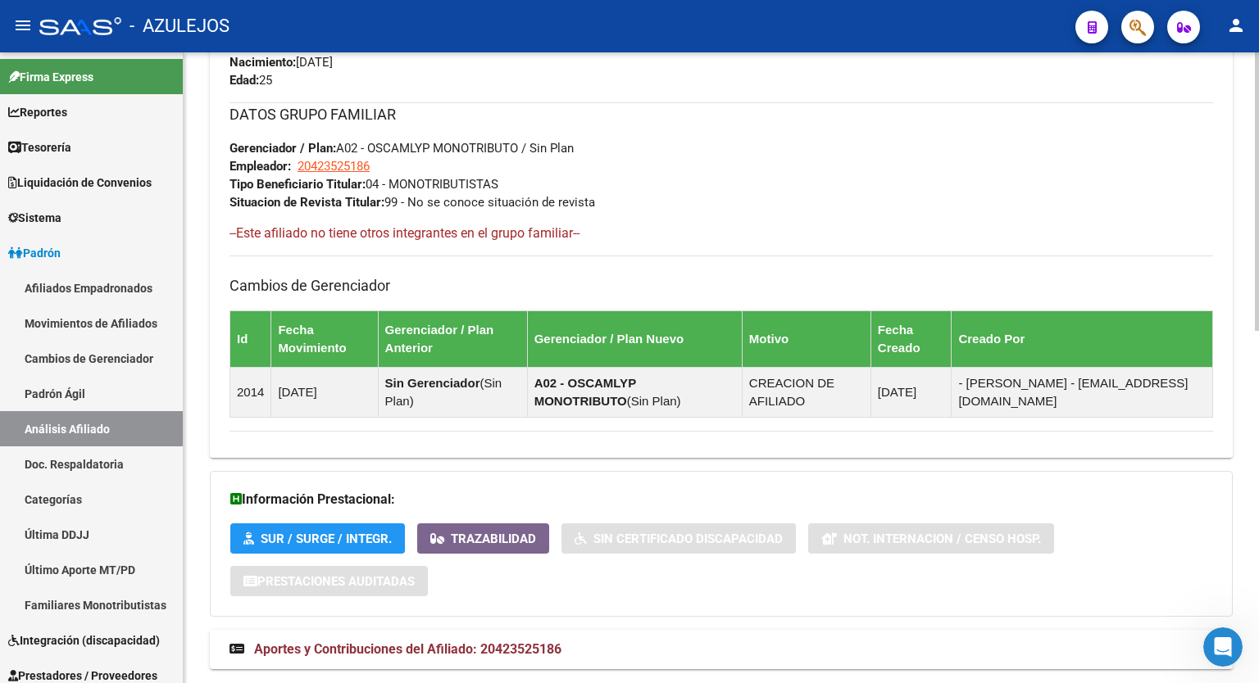
scroll to position [797, 0]
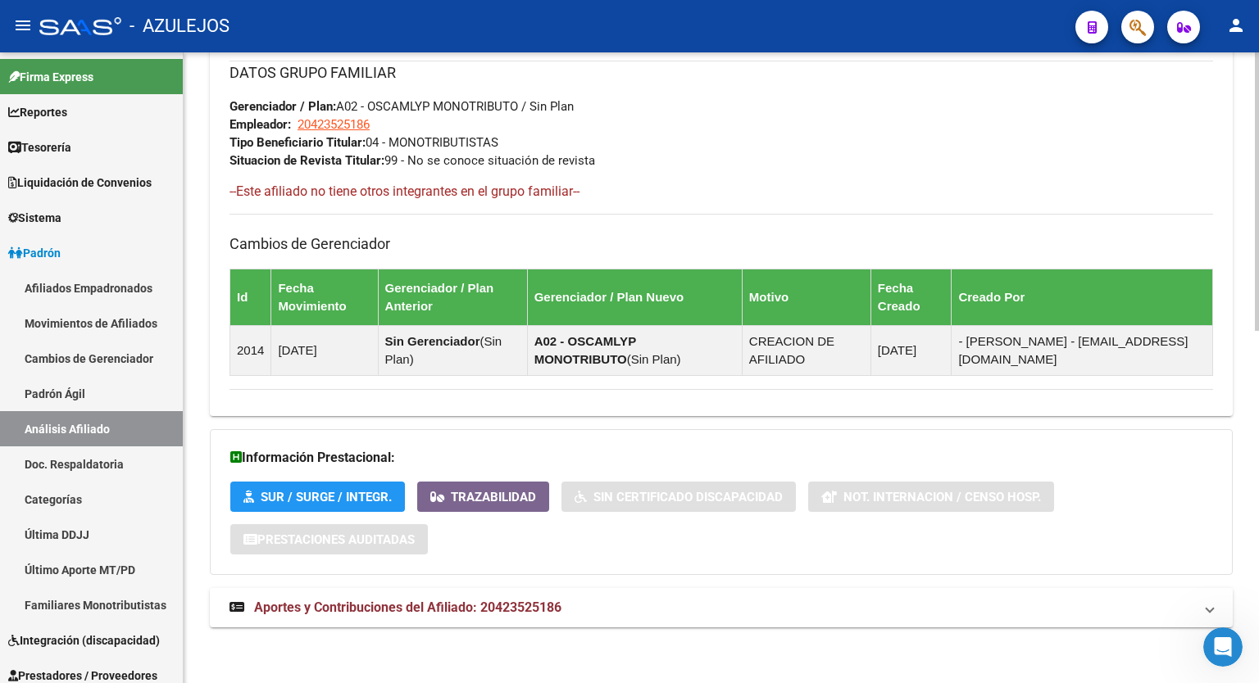
click at [482, 611] on span "Aportes y Contribuciones del Afiliado: 20423525186" at bounding box center [407, 608] width 307 height 16
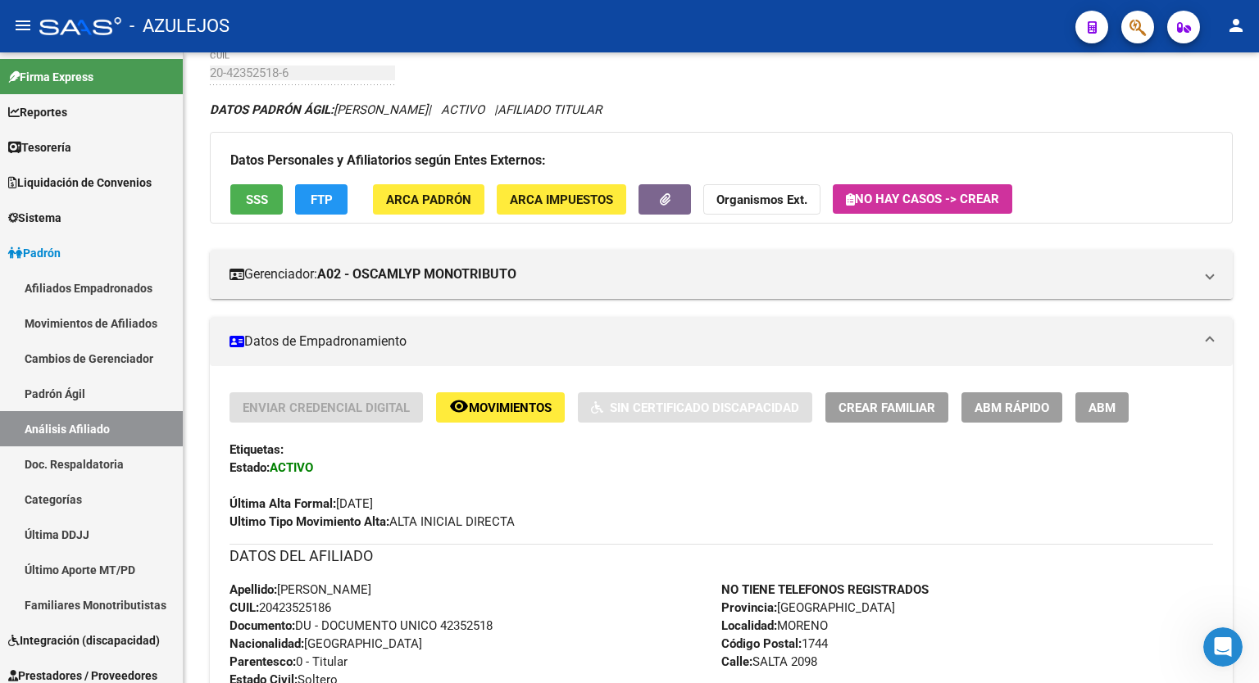
scroll to position [0, 0]
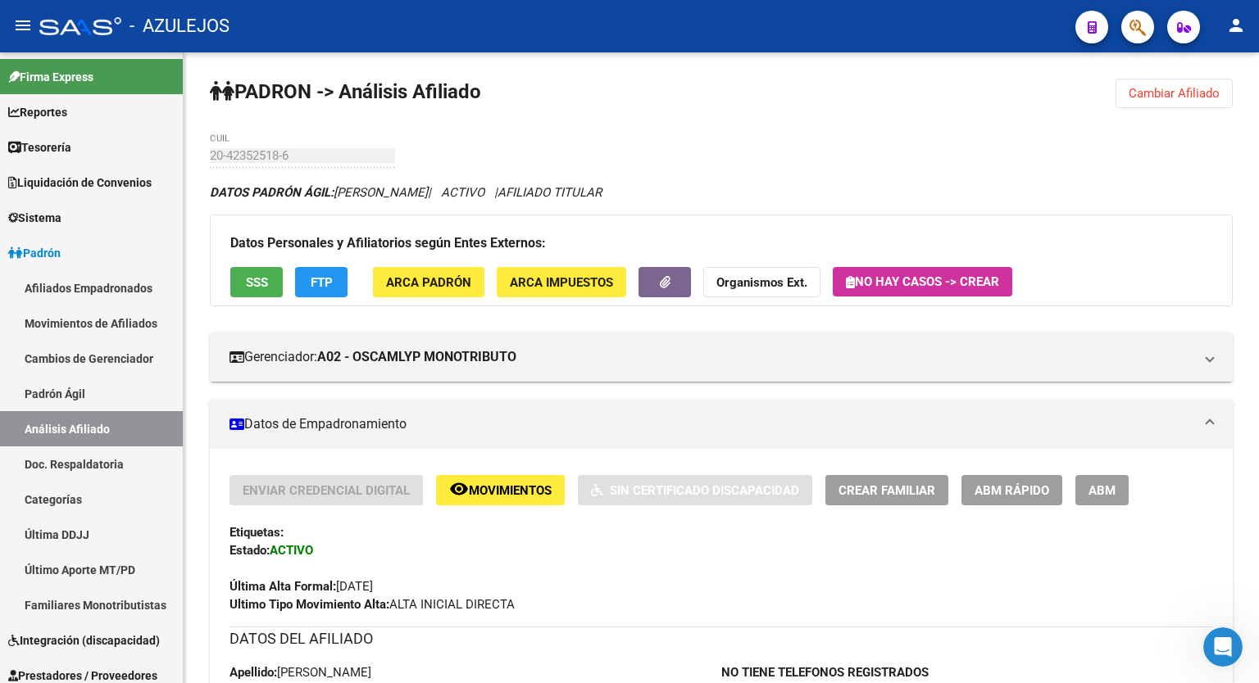
click at [258, 275] on span "SSS" at bounding box center [257, 282] width 22 height 15
